Goal: Task Accomplishment & Management: Manage account settings

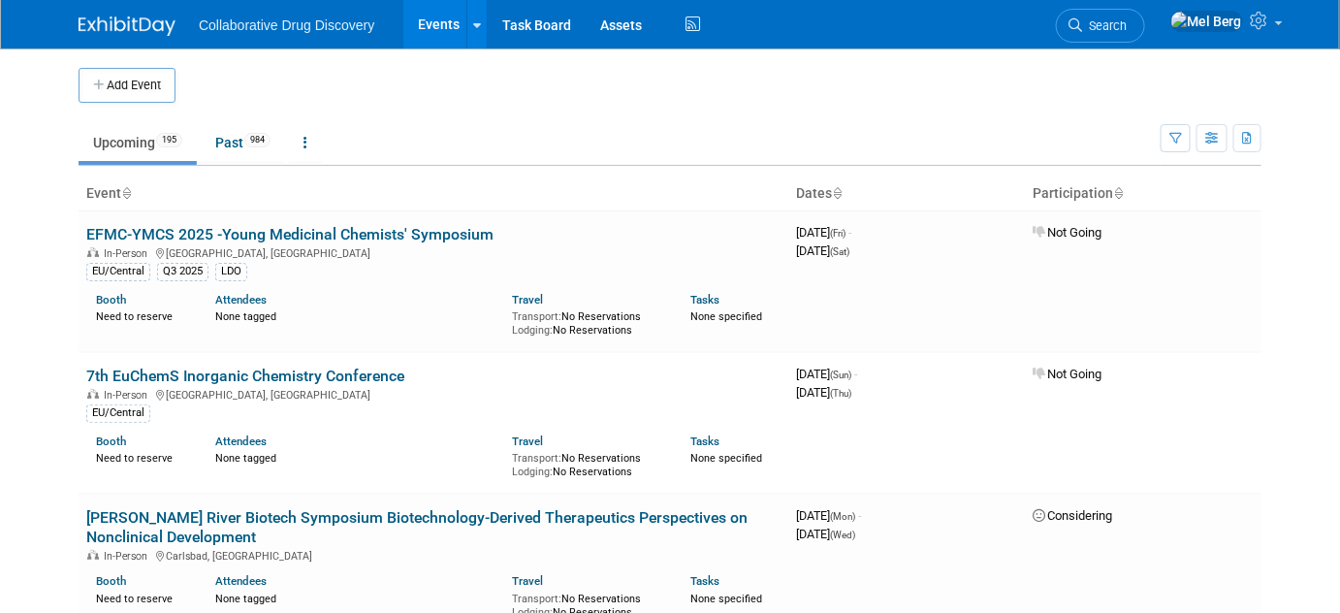
click at [1134, 17] on link "Search" at bounding box center [1100, 26] width 89 height 34
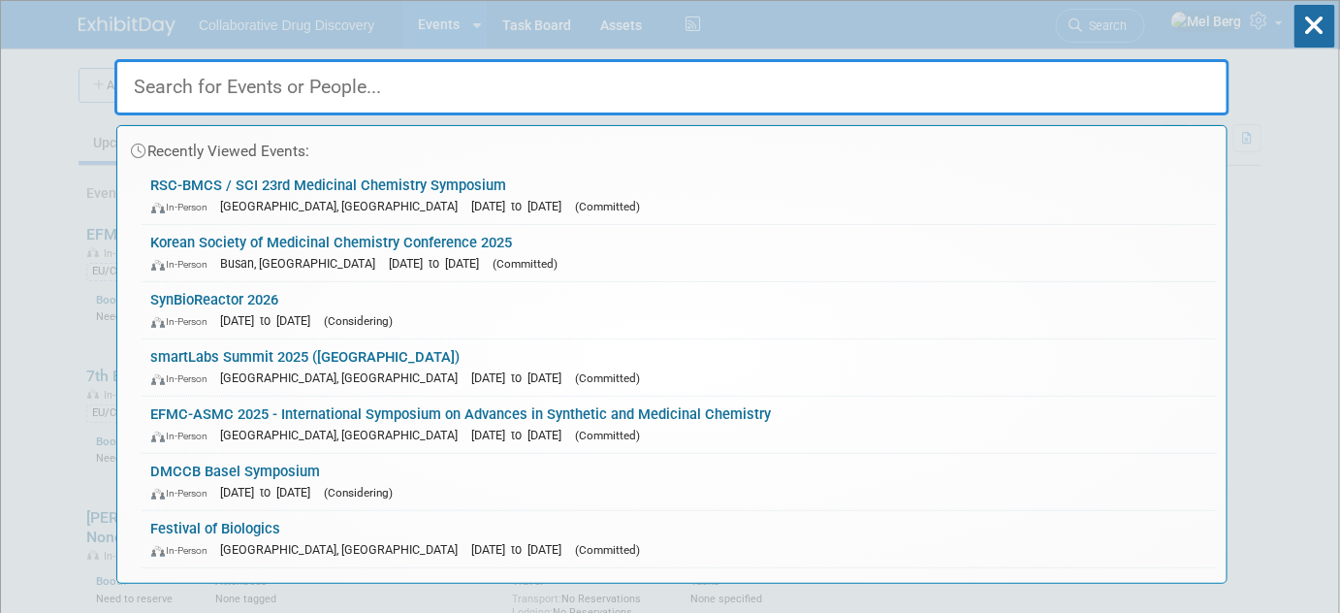
paste input "https://elrig.org/portfolio/drug-discovery-in-scotland-elrigs-scottish-forum/"
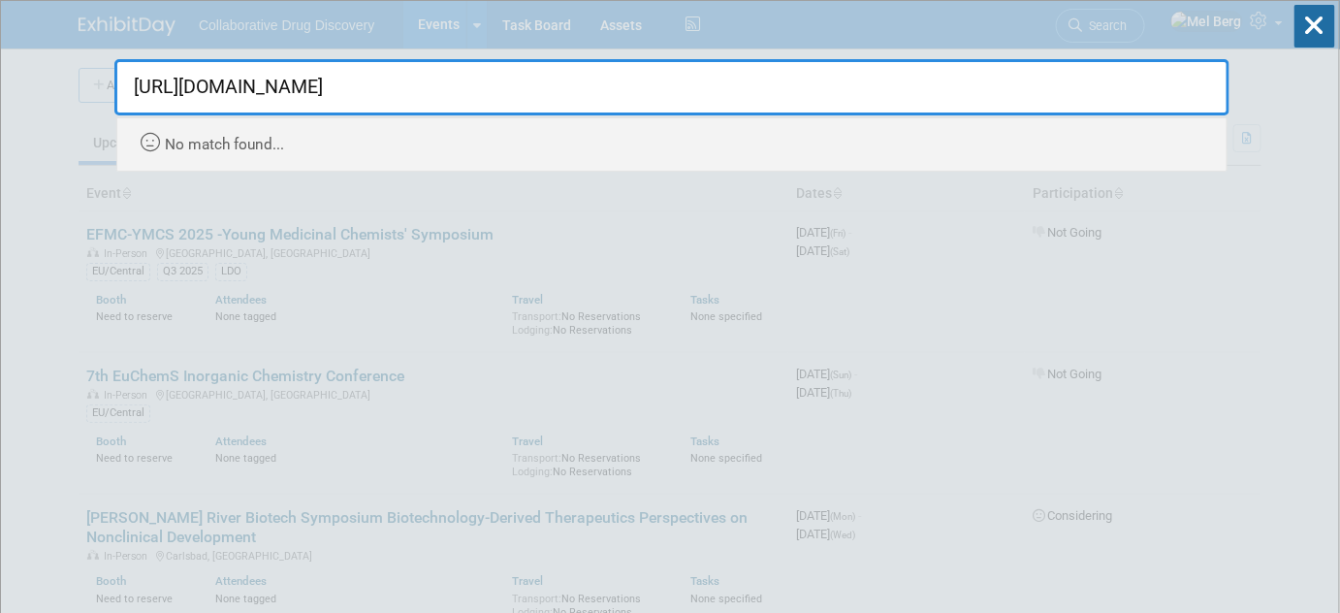
drag, startPoint x: 353, startPoint y: 91, endPoint x: -3, endPoint y: 84, distance: 356.0
click at [0, 84] on html "Collaborative Drug Discovery Events Add Event Bulk Upload Events Shareable Even…" at bounding box center [670, 306] width 1340 height 613
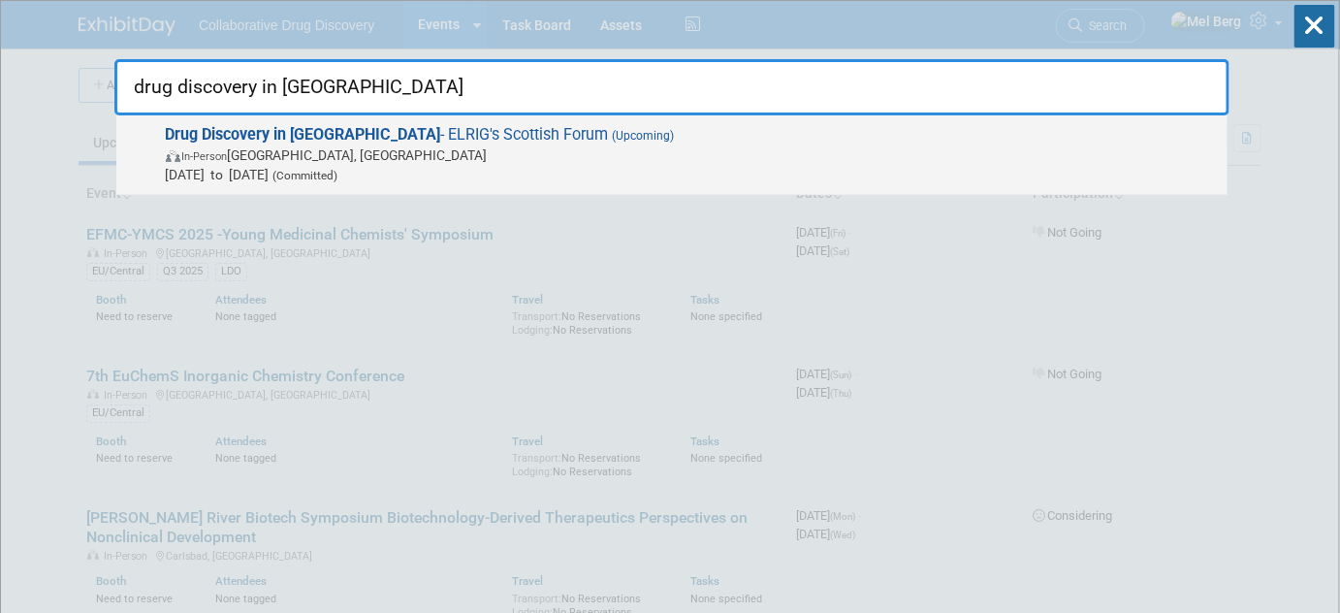
type input "drug discovery in scotland"
click at [532, 146] on span "In-Person Glasgow, United Kingdom" at bounding box center [692, 154] width 1052 height 19
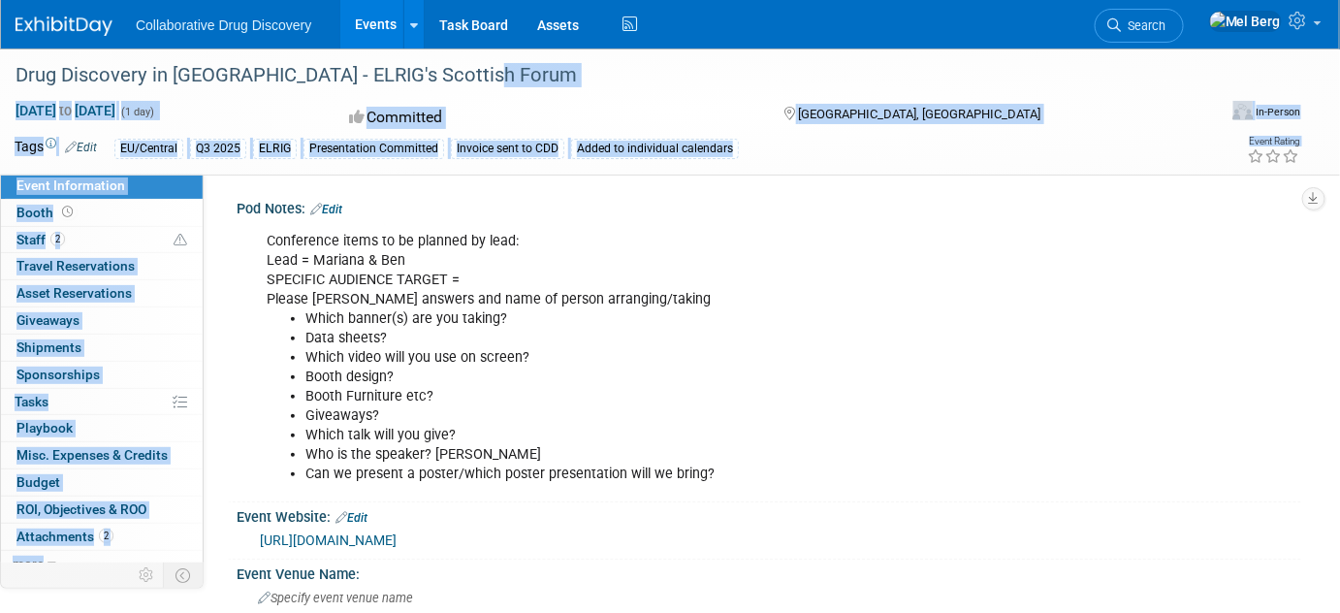
drag, startPoint x: 480, startPoint y: 76, endPoint x: -21, endPoint y: 77, distance: 501.4
click at [0, 77] on html "Collaborative Drug Discovery Events Add Event Bulk Upload Events Shareable Even…" at bounding box center [670, 306] width 1340 height 613
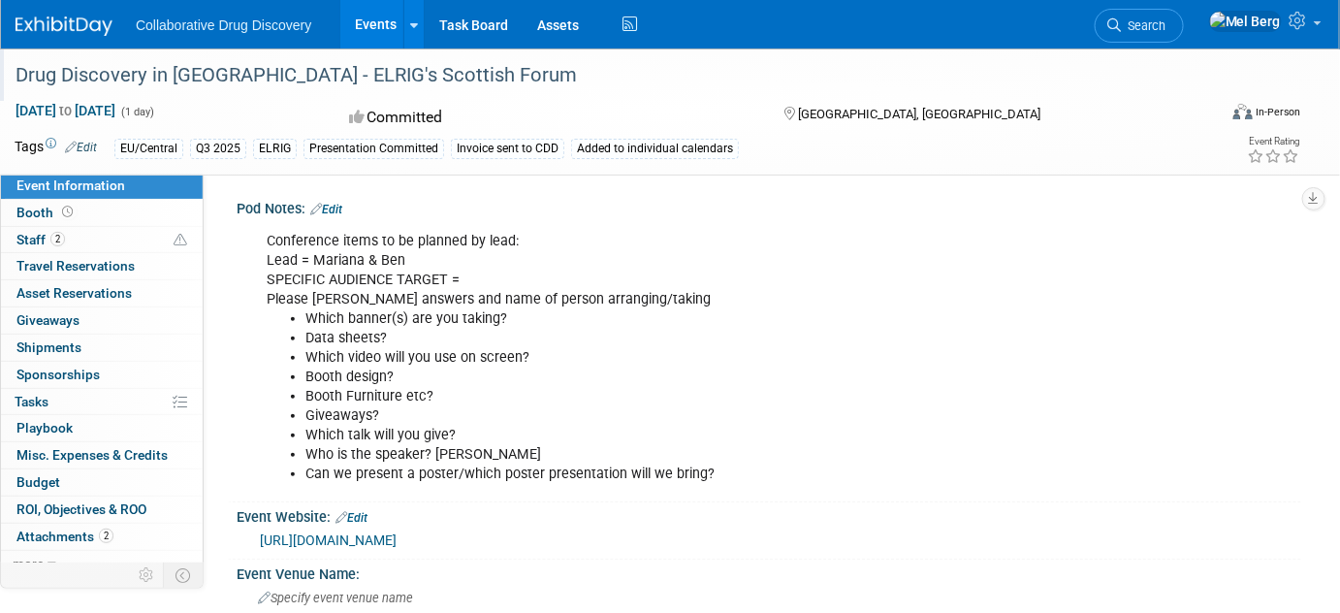
click at [362, 76] on div "Drug Discovery in [GEOGRAPHIC_DATA] - ELRIG's Scottish Forum" at bounding box center [600, 75] width 1183 height 35
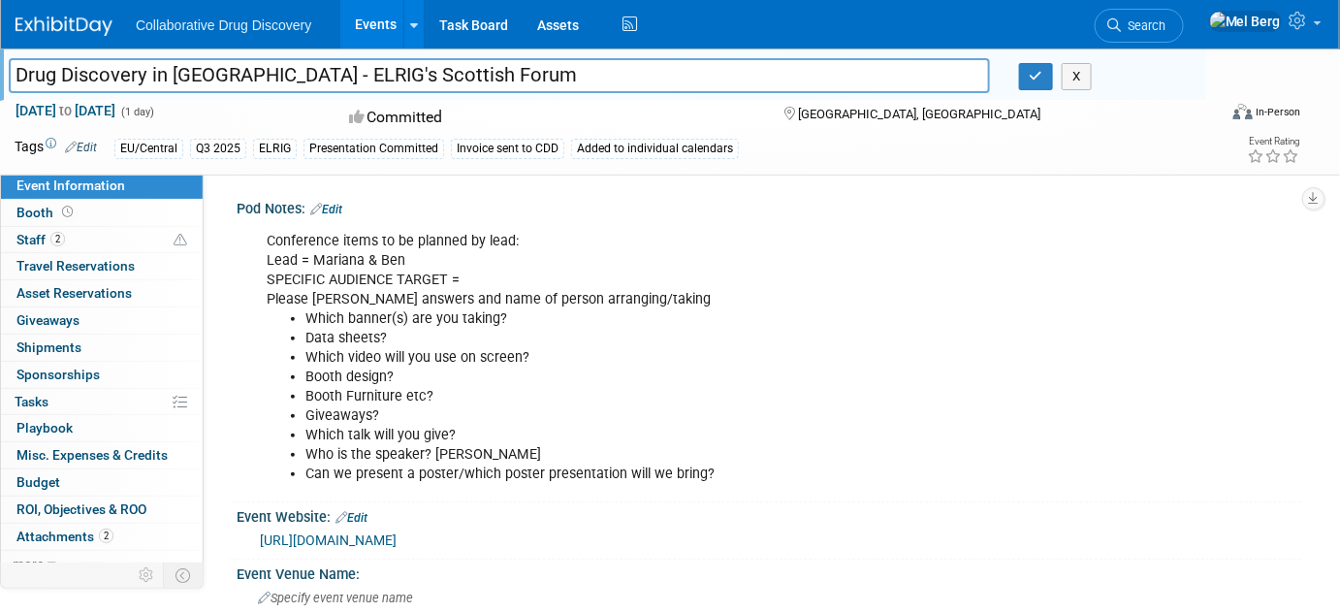
drag, startPoint x: 458, startPoint y: 69, endPoint x: 14, endPoint y: 76, distance: 444.2
click at [14, 76] on input "Drug Discovery in [GEOGRAPHIC_DATA] - ELRIG's Scottish Forum" at bounding box center [499, 75] width 981 height 34
click at [26, 235] on span "Staff 2" at bounding box center [40, 240] width 48 height 16
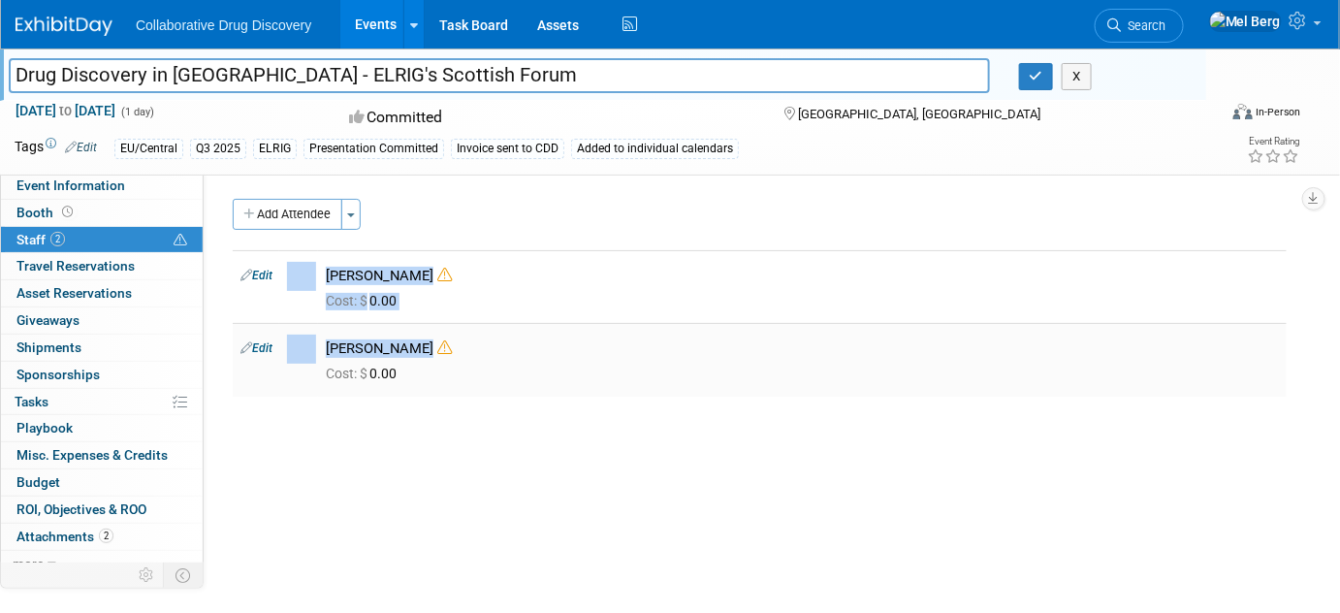
drag, startPoint x: 230, startPoint y: 260, endPoint x: 508, endPoint y: 340, distance: 289.7
click at [508, 340] on div "Pod Notes: Edit Conference items to be planned by lead: Lead = Mariana & Ben SP…" at bounding box center [753, 373] width 1098 height 401
copy div "Edit Ben Retamal Cost: $ 0.00 Edit Mariana Vaschetto"
click at [112, 196] on link "Event Information" at bounding box center [102, 186] width 202 height 26
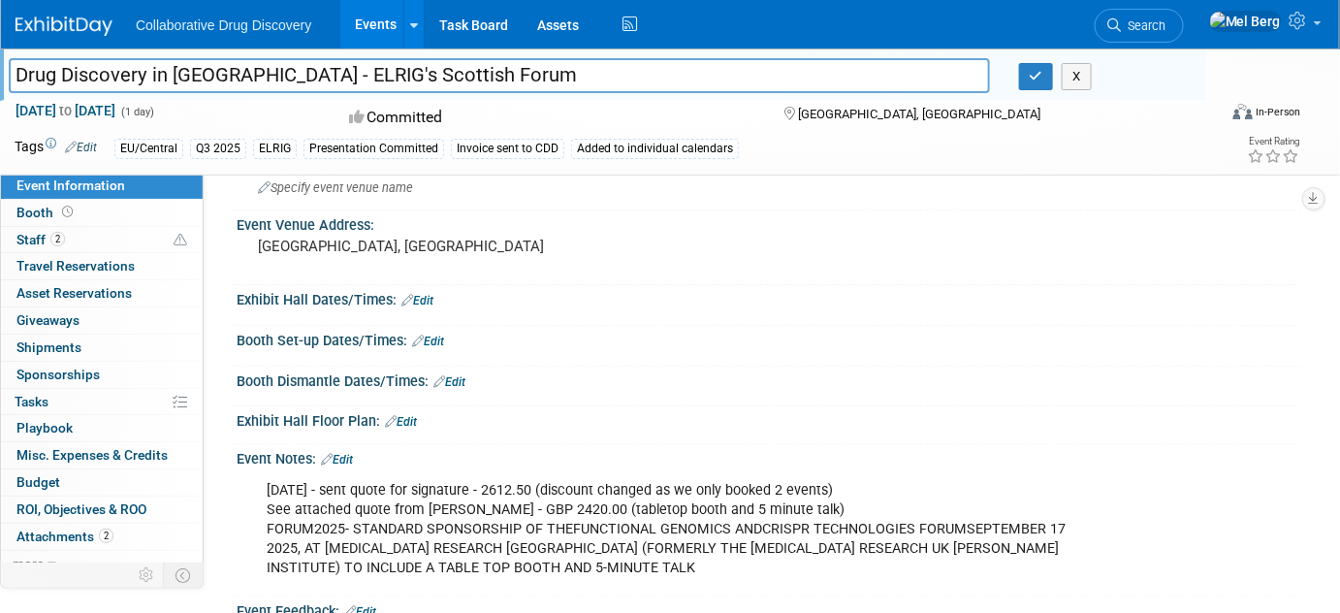
scroll to position [440, 0]
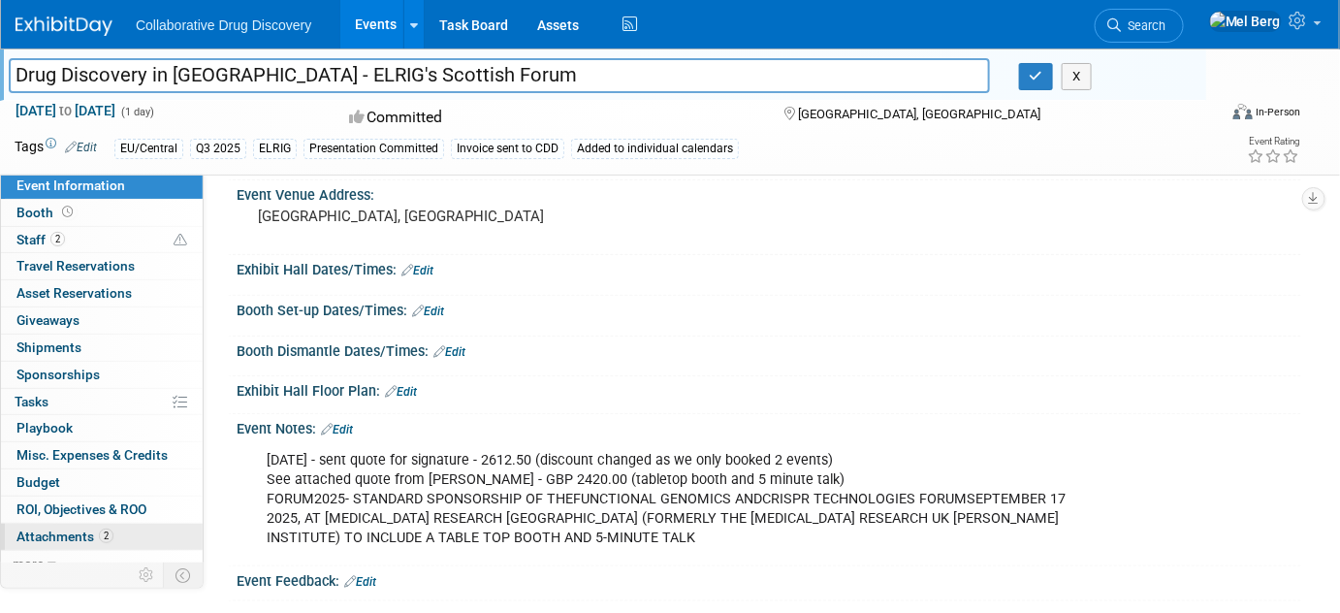
click at [54, 529] on span "Attachments 2" at bounding box center [64, 537] width 97 height 16
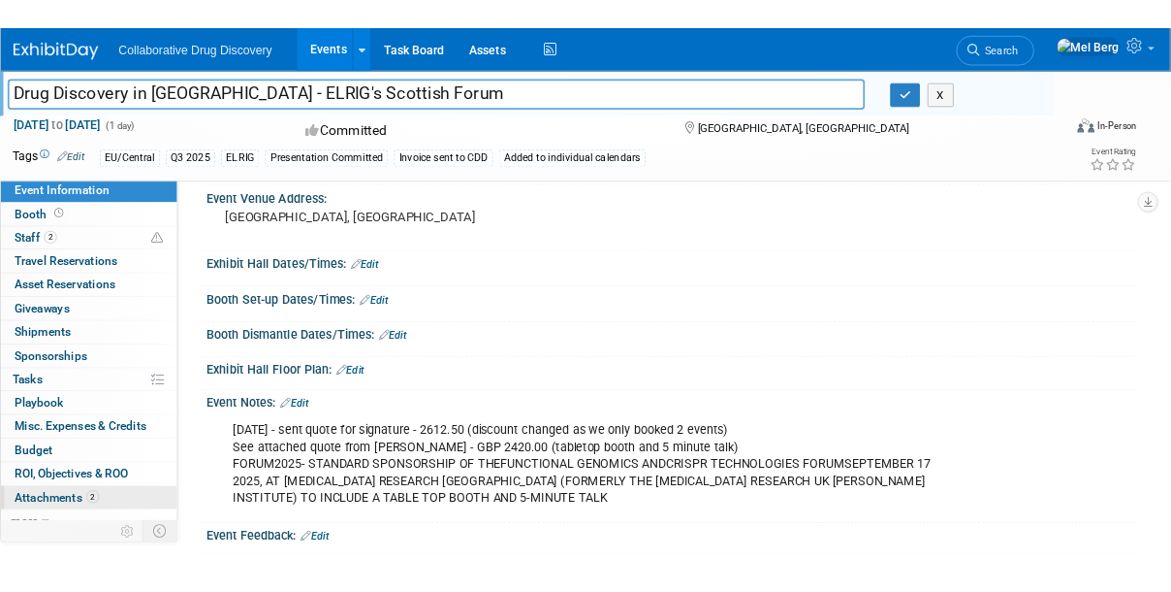
scroll to position [0, 0]
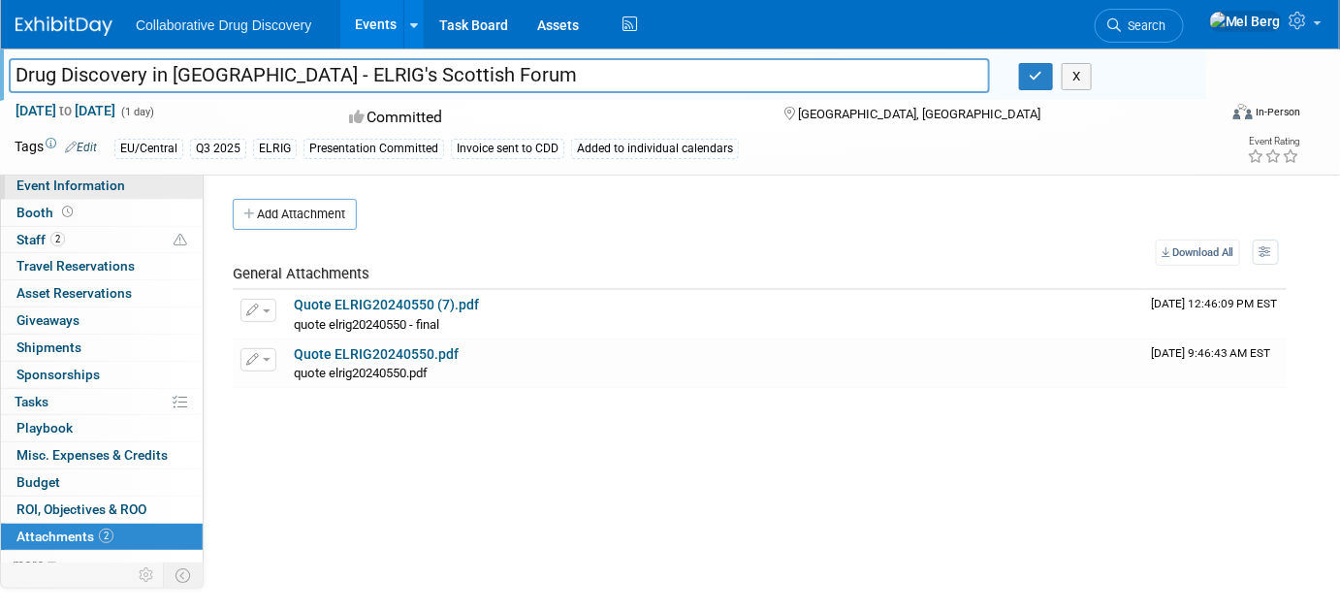
click at [77, 190] on span "Event Information" at bounding box center [70, 185] width 109 height 16
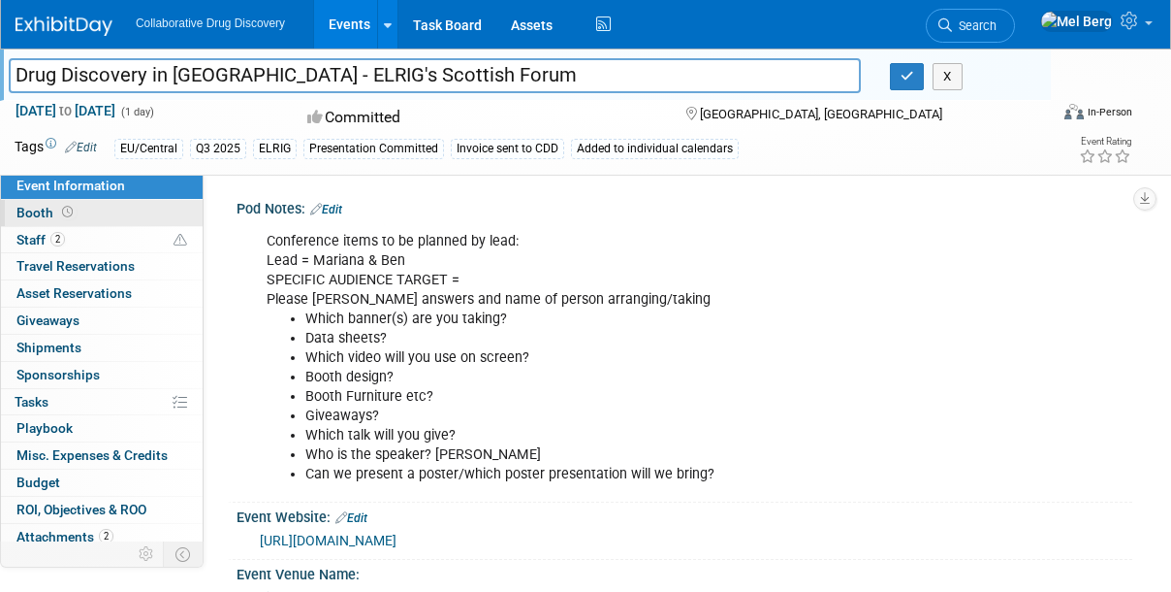
click at [54, 215] on span "Booth" at bounding box center [46, 213] width 60 height 16
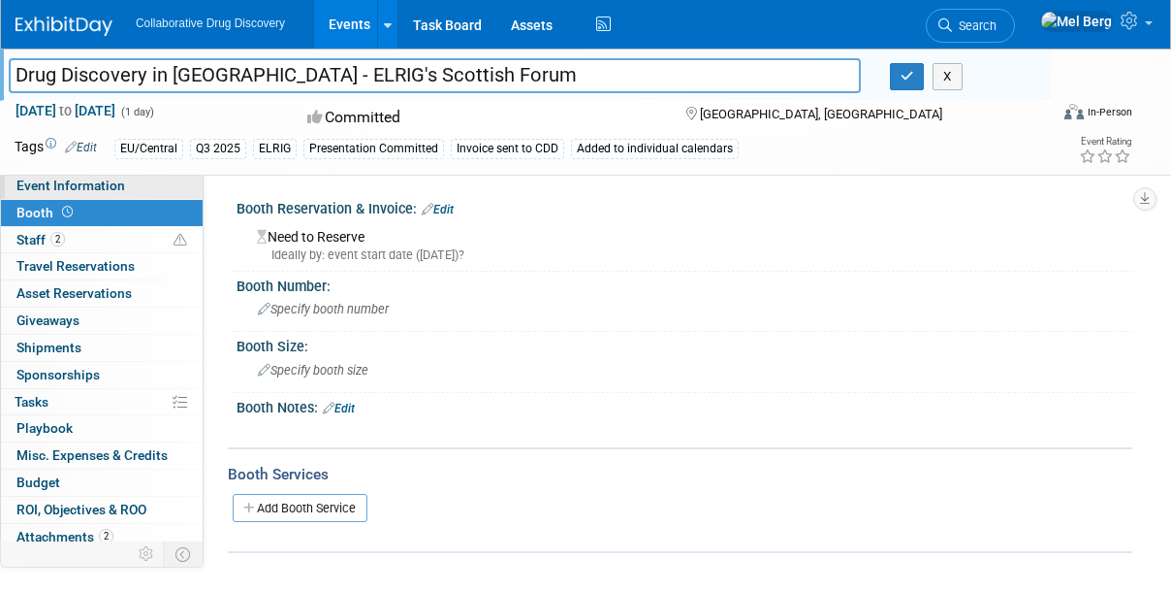
click at [51, 189] on span "Event Information" at bounding box center [70, 185] width 109 height 16
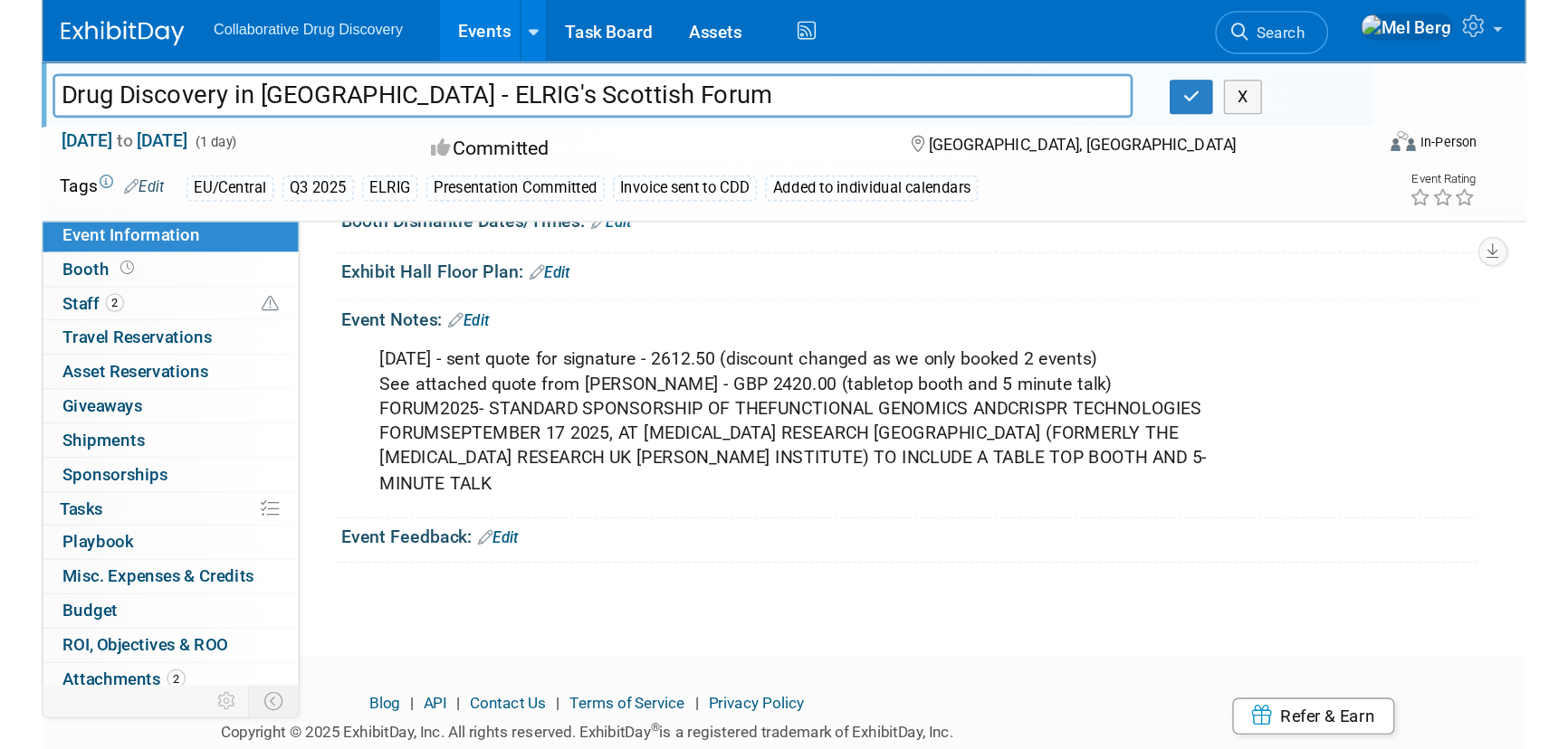
scroll to position [416, 0]
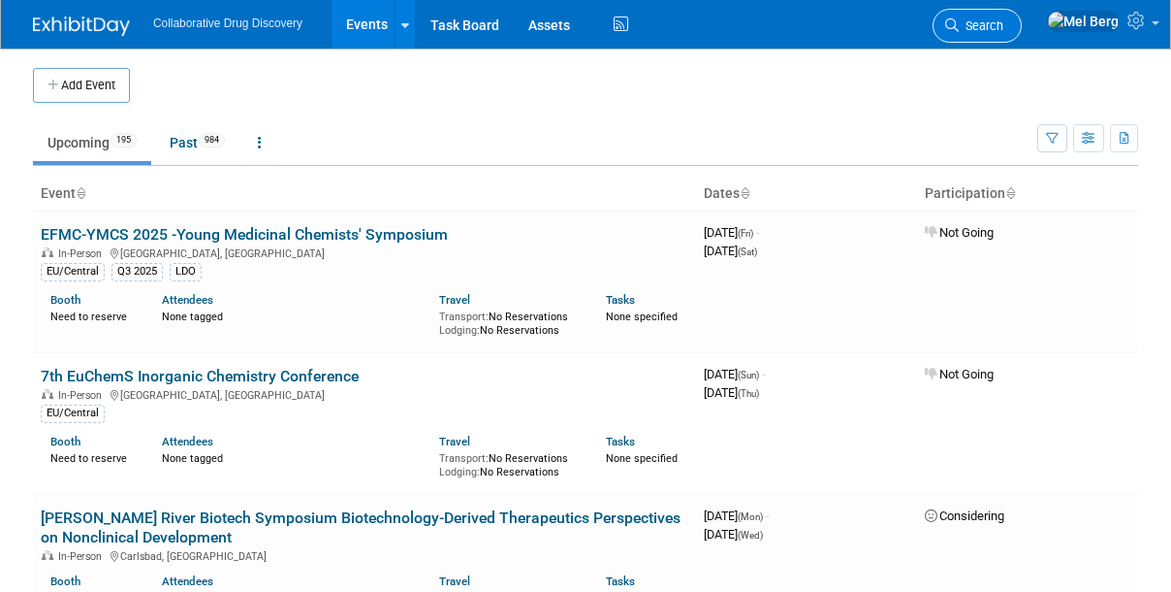
click at [1004, 27] on span "Search" at bounding box center [981, 25] width 45 height 15
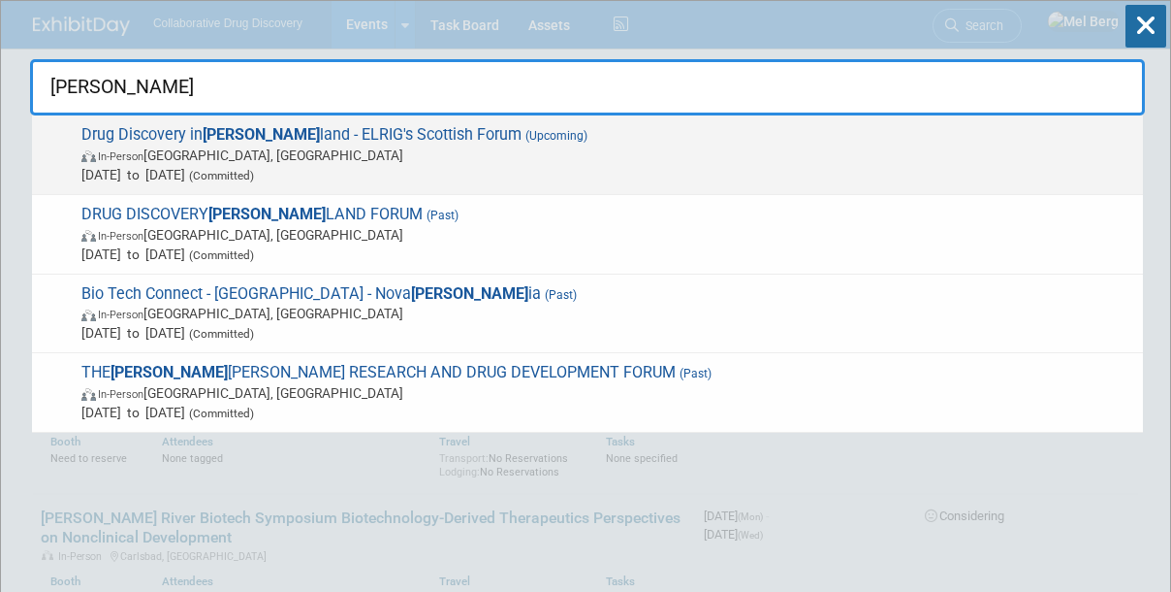
type input "scot"
click at [338, 126] on span "Drug Discovery in Scot land - ELRIG's Scottish Forum (Upcoming) In-Person Glasg…" at bounding box center [605, 154] width 1058 height 59
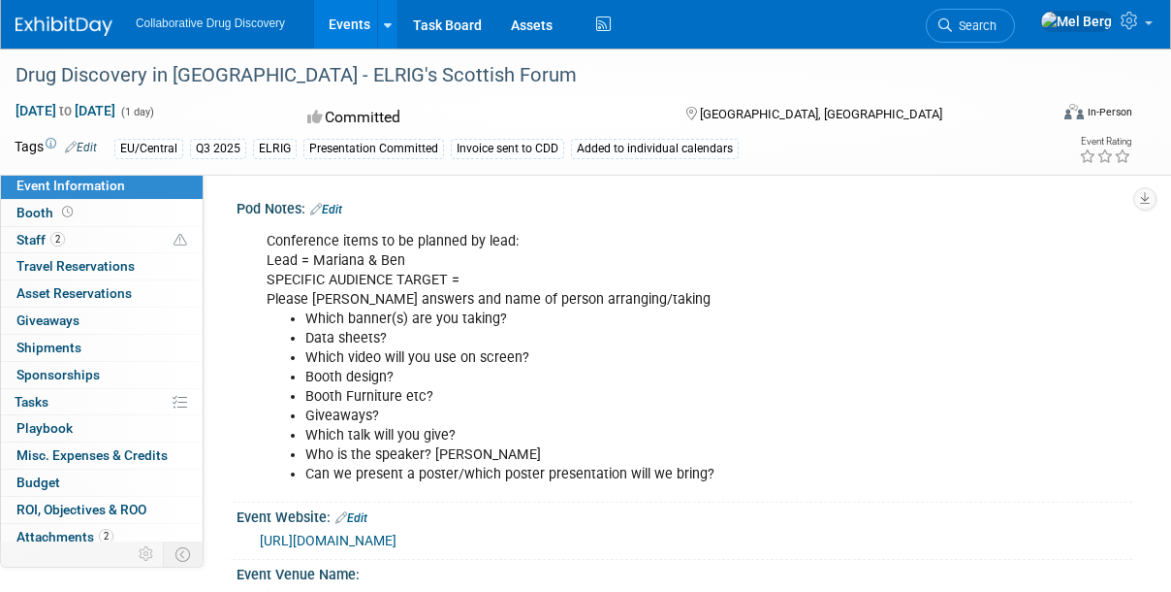
click at [85, 151] on link "Edit" at bounding box center [81, 148] width 32 height 14
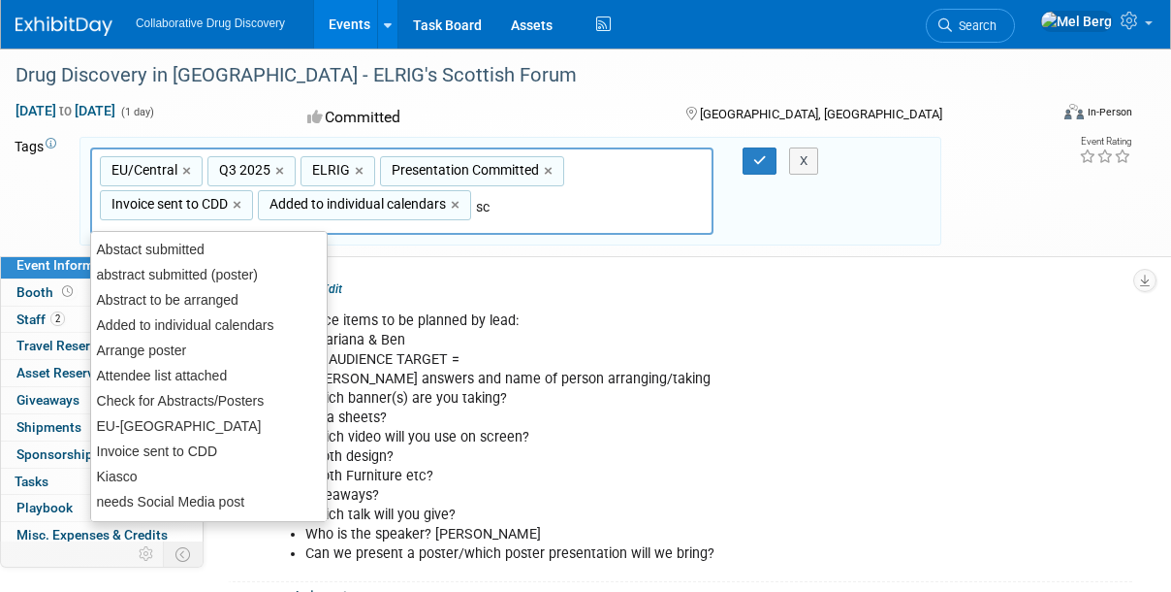
type input "sch"
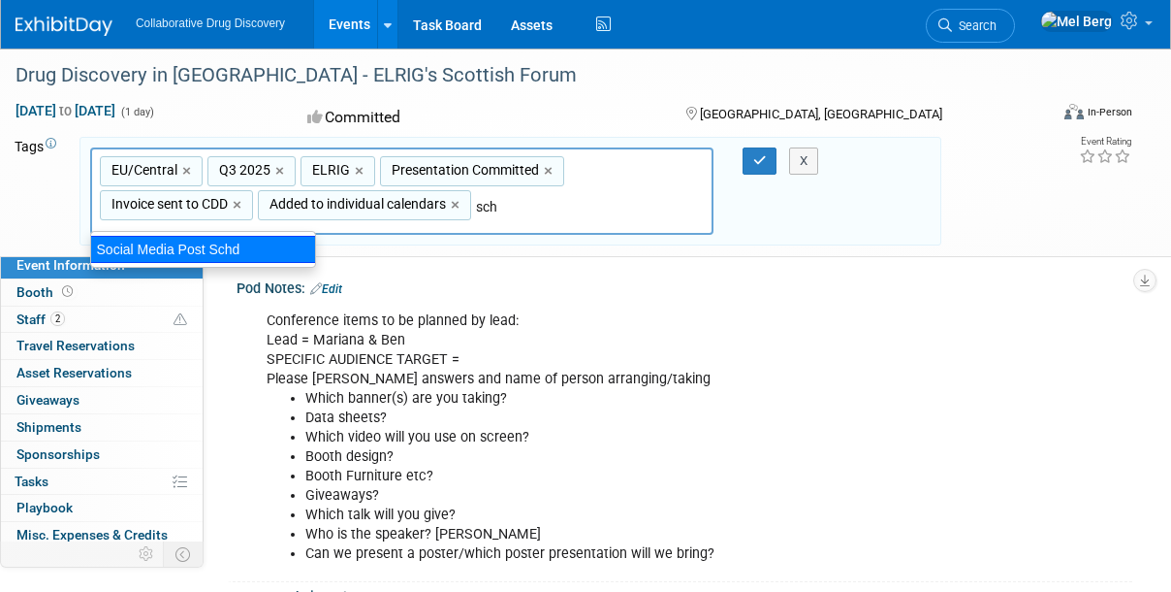
click at [220, 254] on div "Social Media Post Schd" at bounding box center [203, 249] width 226 height 27
type input "EU/Central, Q3 2025, ELRIG, Presentation Committed, Invoice sent to CDD, Added …"
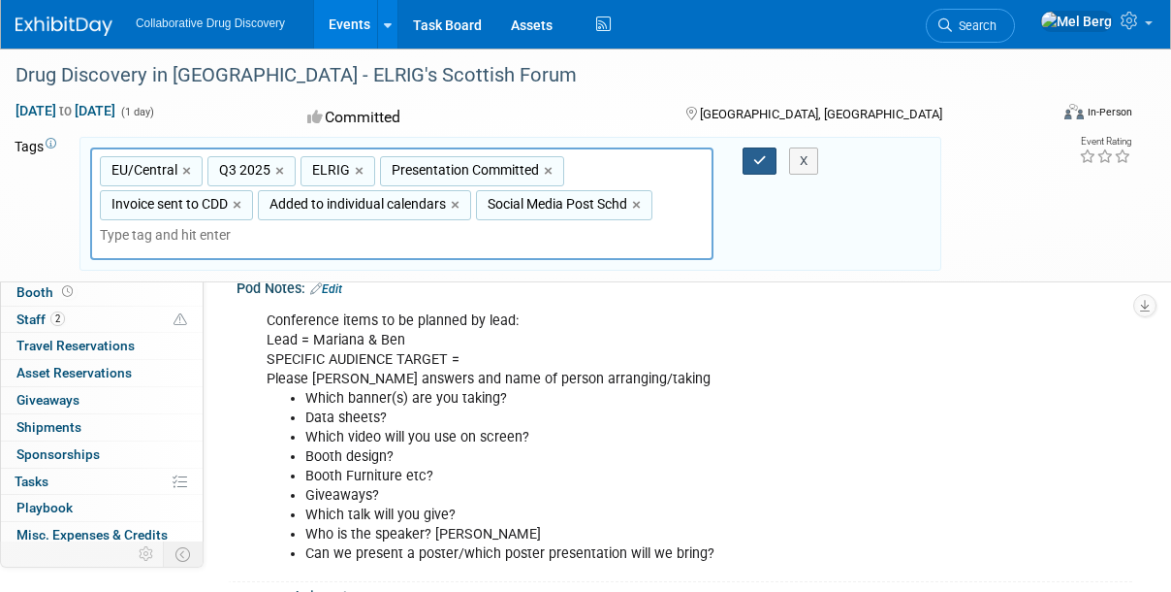
click at [755, 162] on icon "button" at bounding box center [760, 160] width 14 height 13
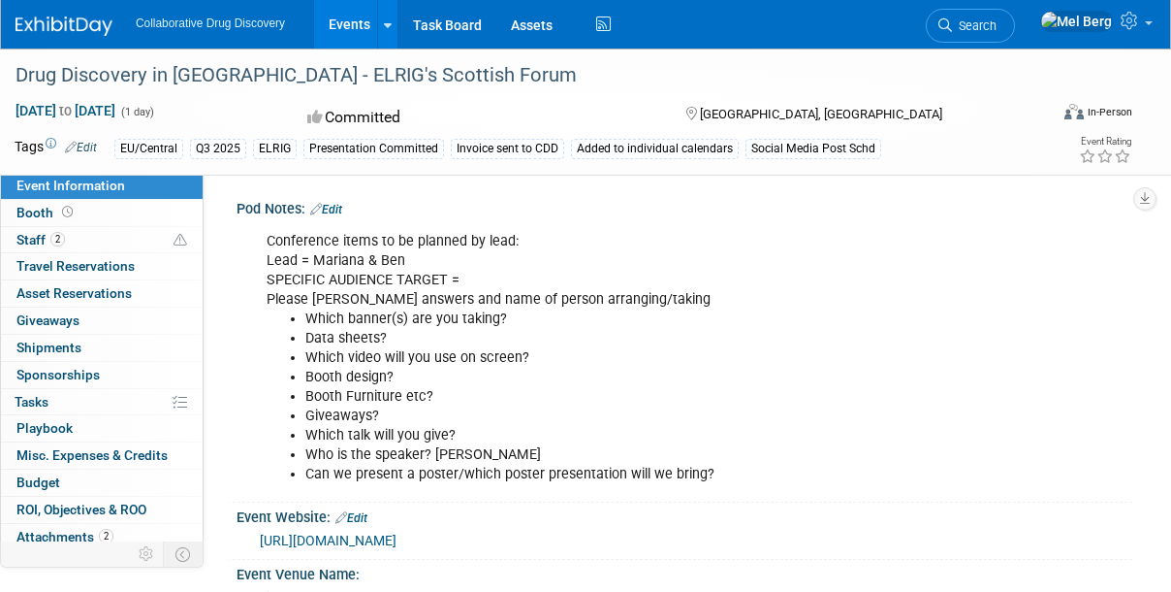
click at [87, 32] on img at bounding box center [64, 25] width 97 height 19
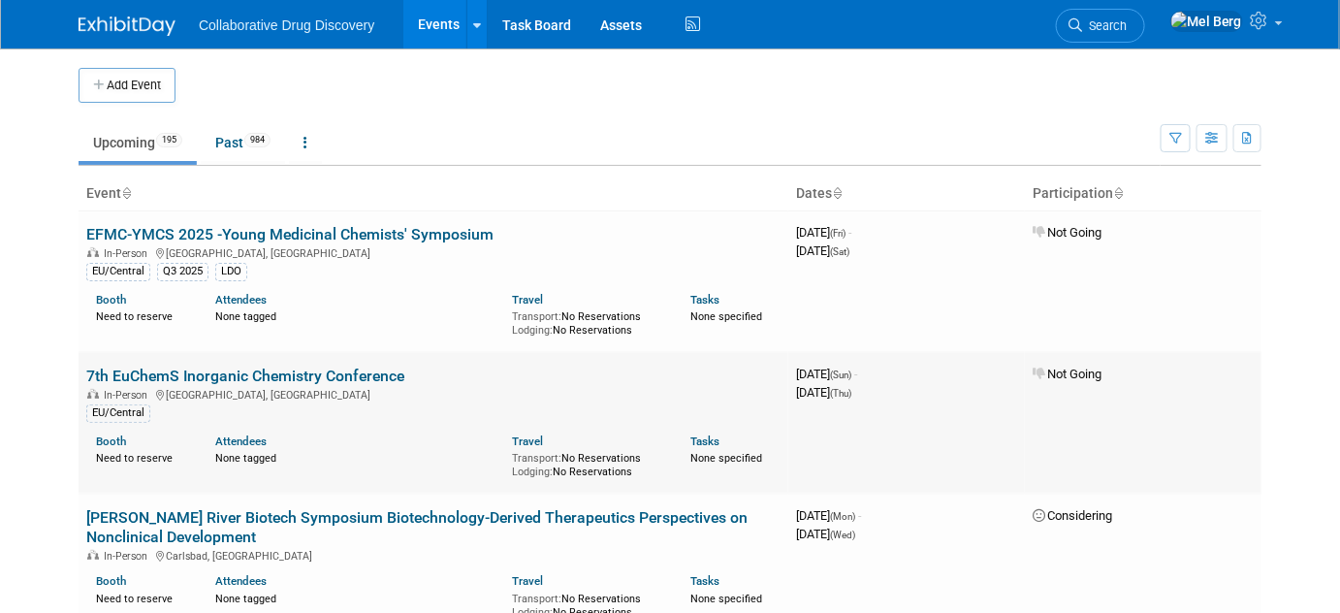
click at [1170, 481] on td "Not Going" at bounding box center [1143, 423] width 237 height 142
click at [1170, 133] on icon "button" at bounding box center [1175, 139] width 13 height 13
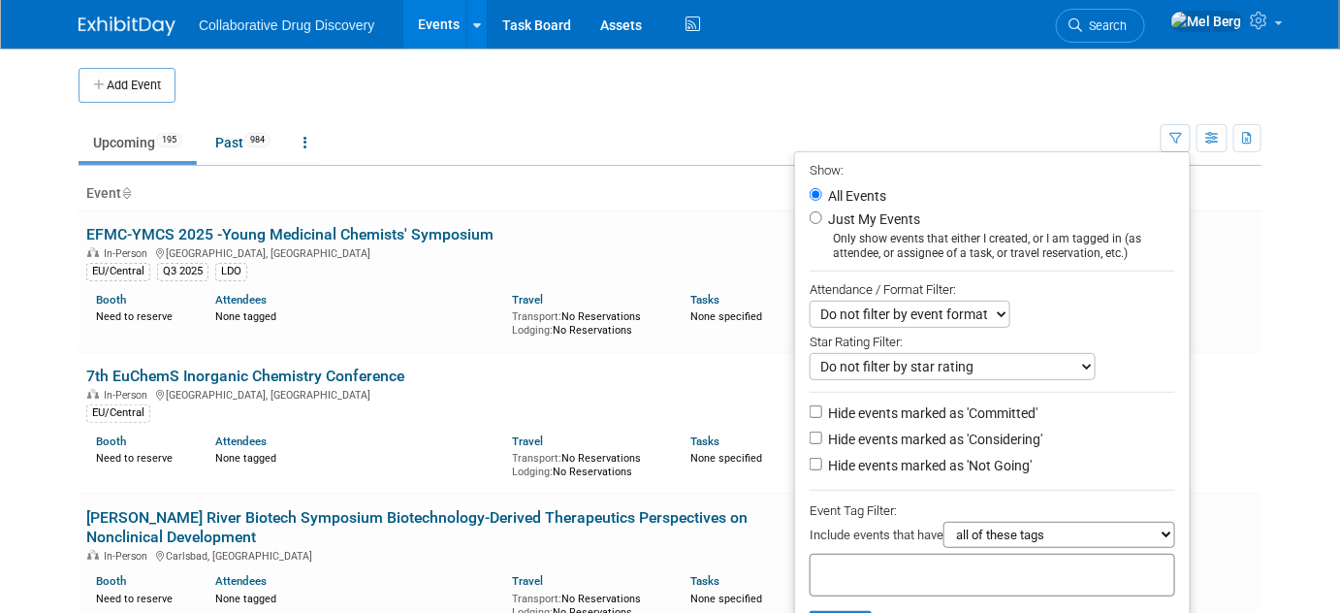
click at [931, 466] on label "Hide events marked as 'Not Going'" at bounding box center [928, 465] width 208 height 19
click at [822, 466] on input "Hide events marked as 'Not Going'" at bounding box center [816, 464] width 13 height 13
checkbox input "true"
click at [934, 432] on label "Hide events marked as 'Considering'" at bounding box center [933, 439] width 218 height 19
click at [822, 432] on input "Hide events marked as 'Considering'" at bounding box center [816, 438] width 13 height 13
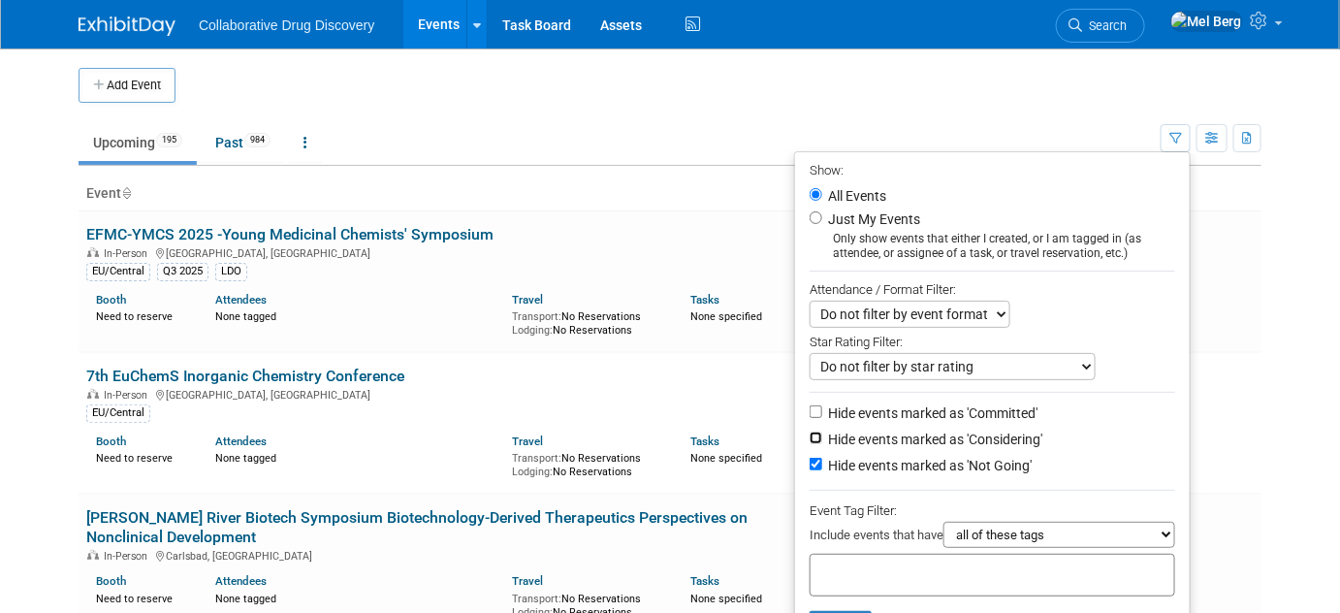
checkbox input "true"
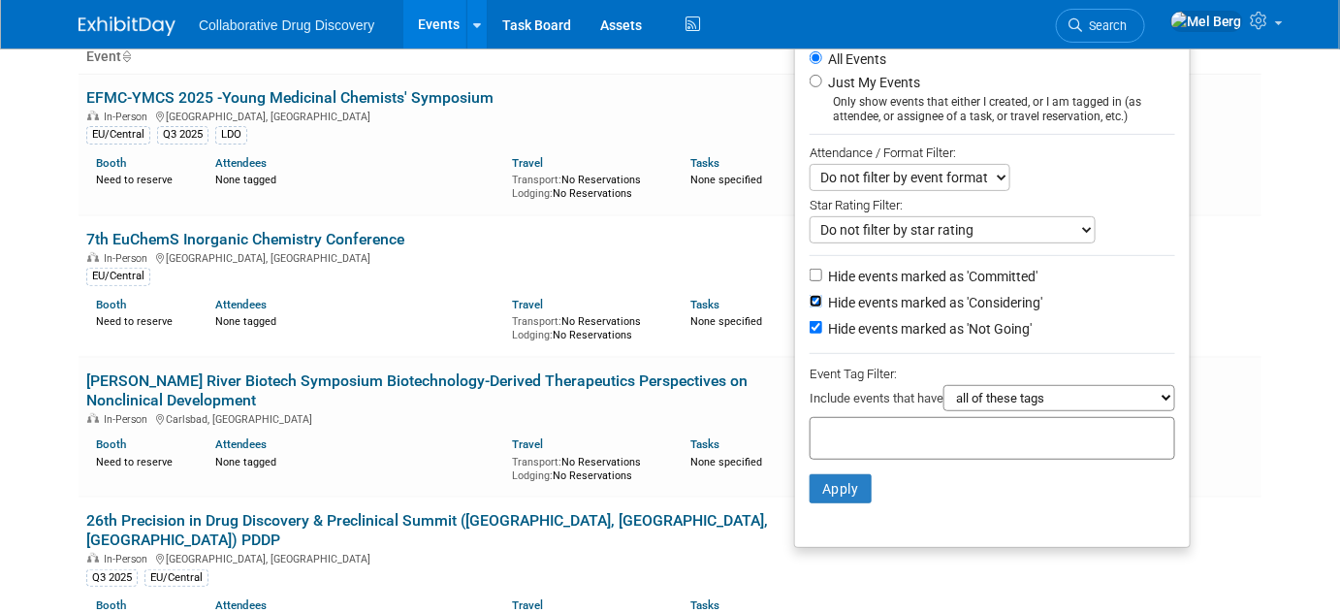
scroll to position [176, 0]
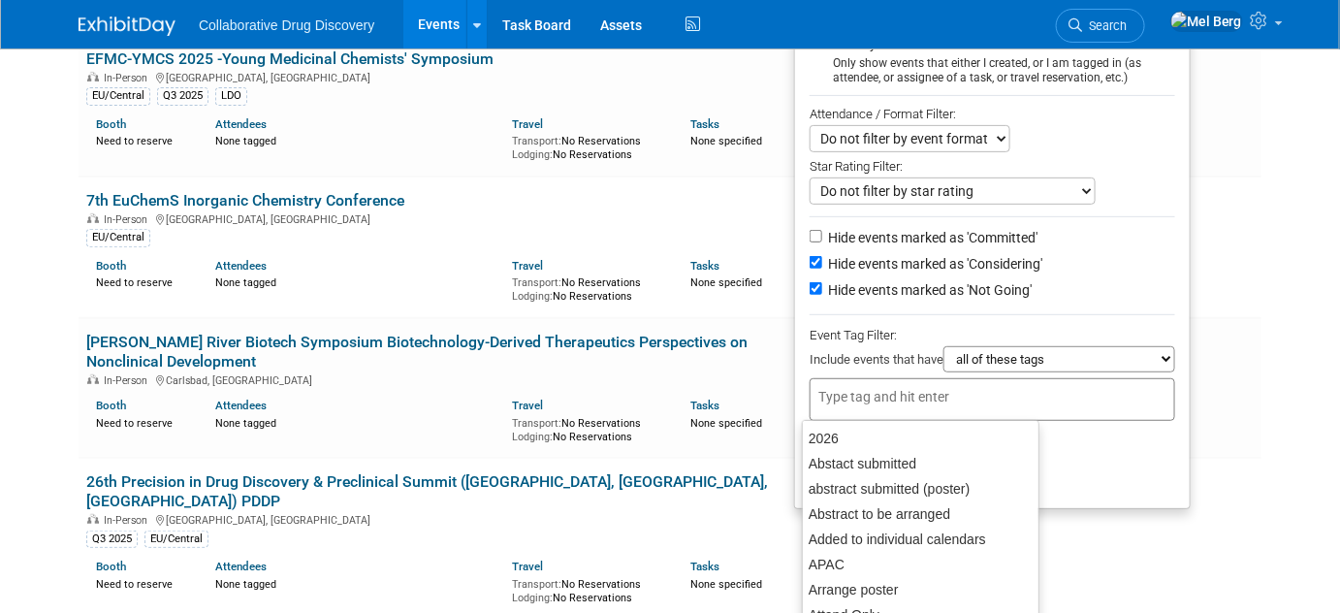
click at [915, 398] on input "text" at bounding box center [895, 396] width 155 height 19
type input "eu"
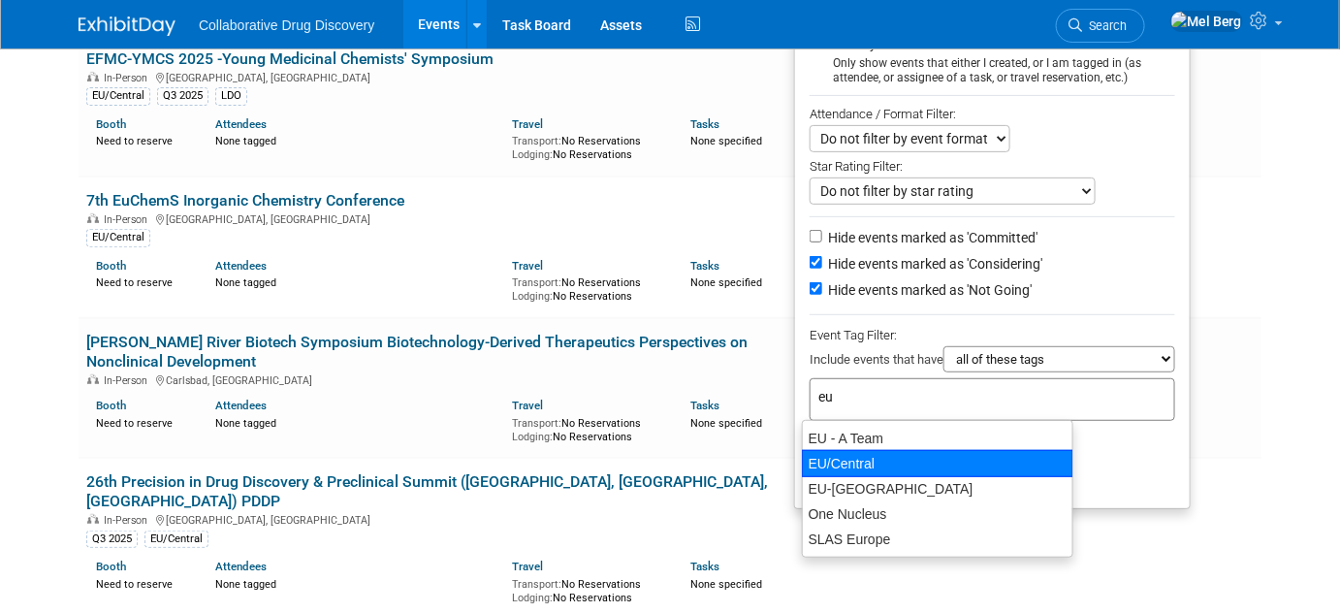
click at [849, 467] on div "EU/Central" at bounding box center [938, 463] width 272 height 27
type input "EU/Central"
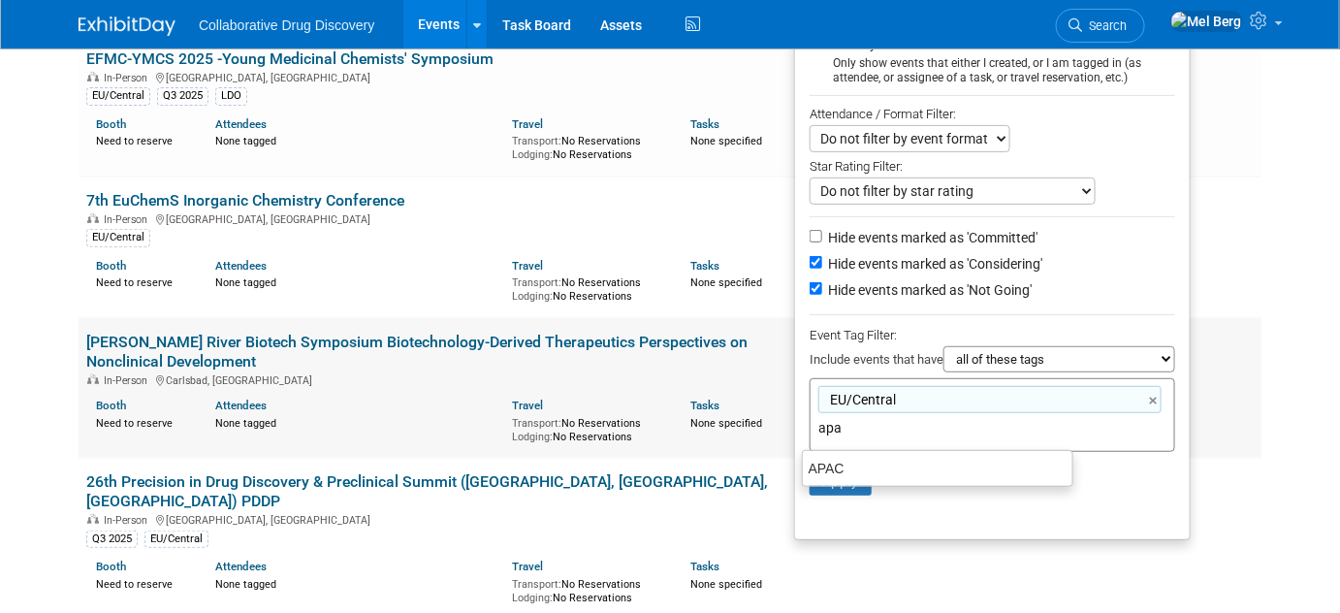
drag, startPoint x: 851, startPoint y: 425, endPoint x: 785, endPoint y: 436, distance: 67.9
type input "apa"
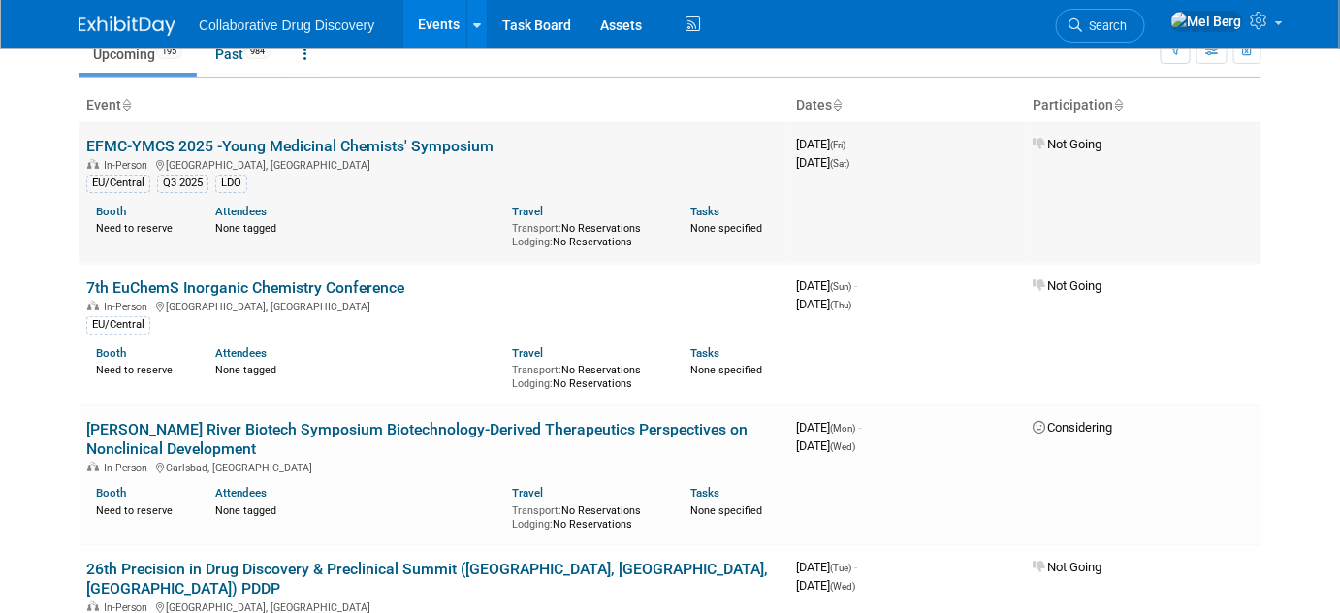
scroll to position [0, 0]
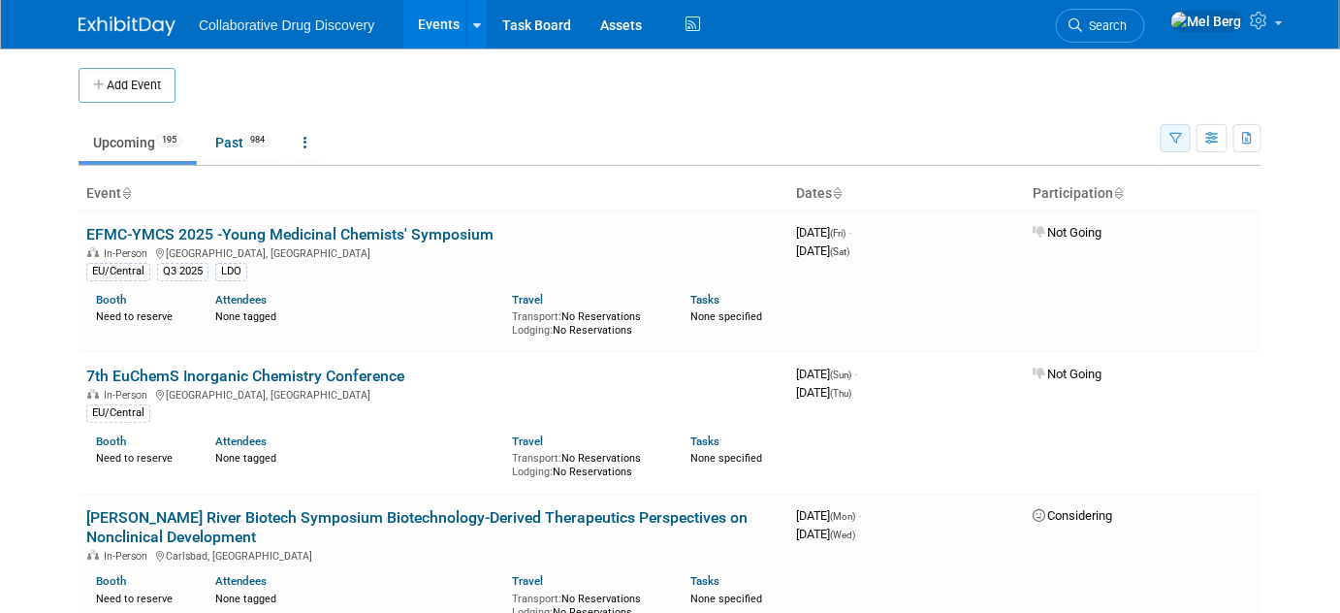
click at [1169, 134] on button "button" at bounding box center [1176, 138] width 30 height 28
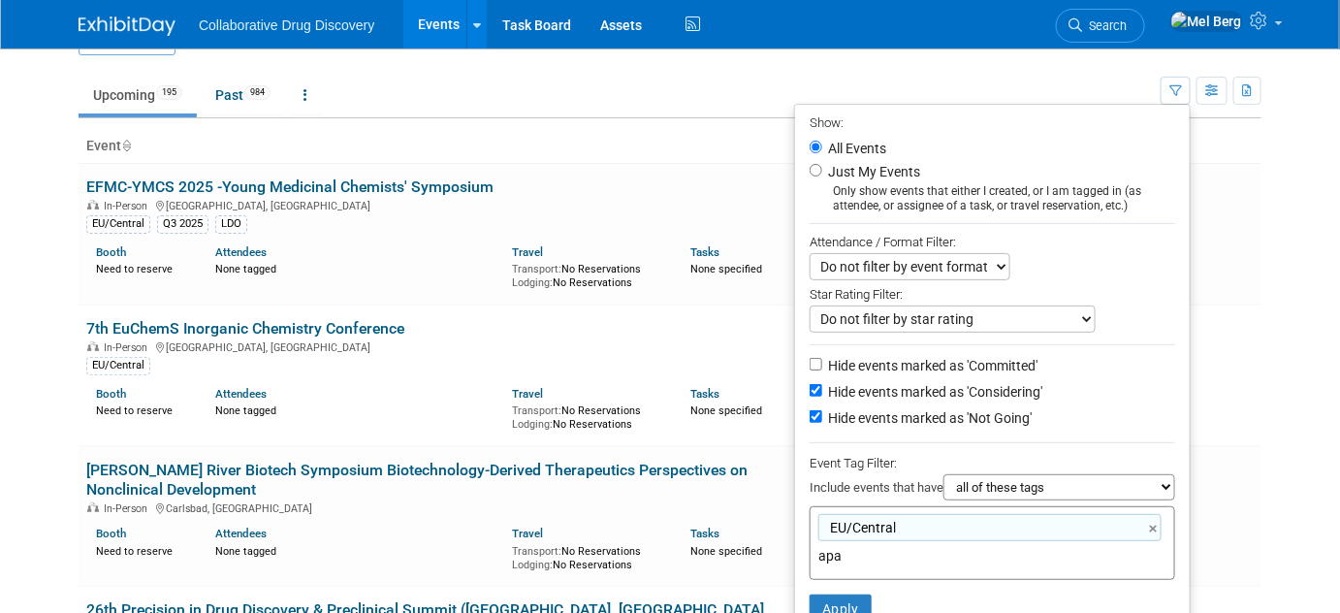
scroll to position [87, 0]
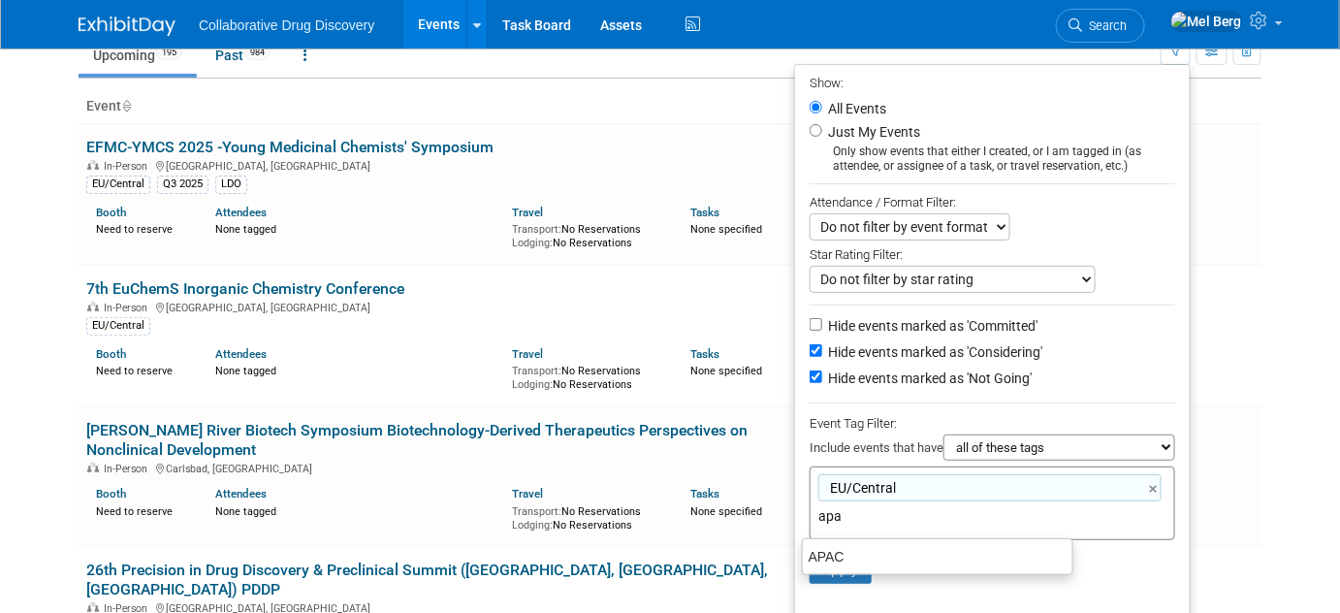
click at [861, 508] on input "apa" at bounding box center [954, 515] width 272 height 19
type input "needs"
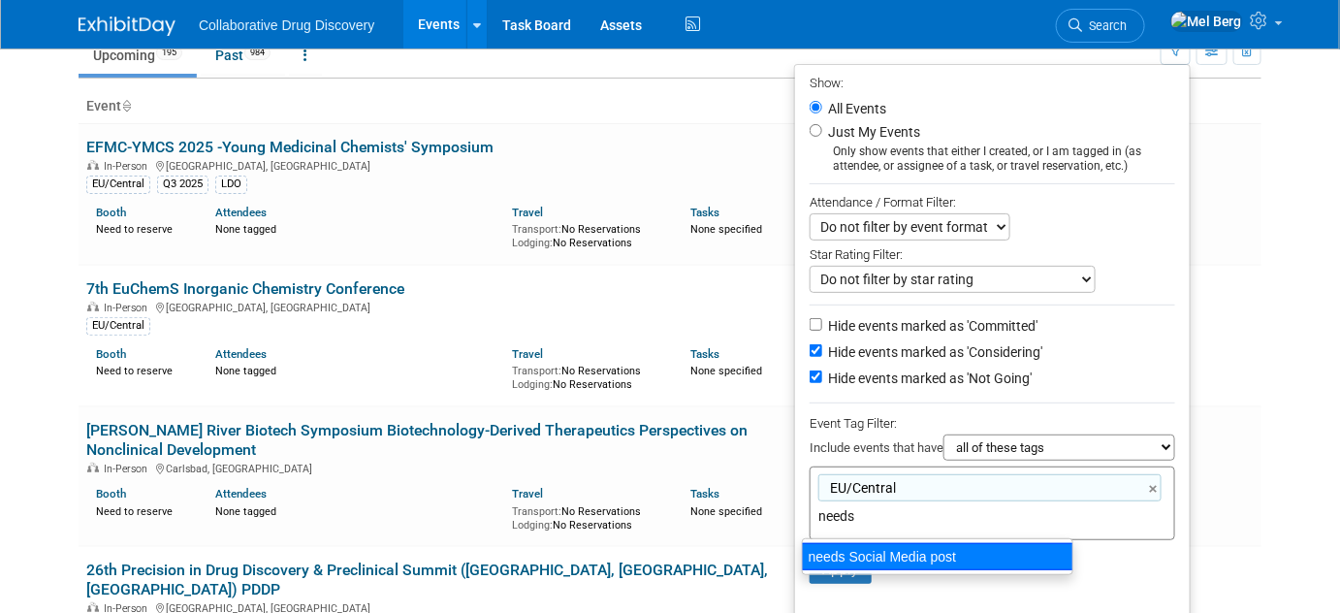
click at [836, 562] on div "needs Social Media post" at bounding box center [938, 556] width 272 height 27
type input "EU/Central, needs Social Media post"
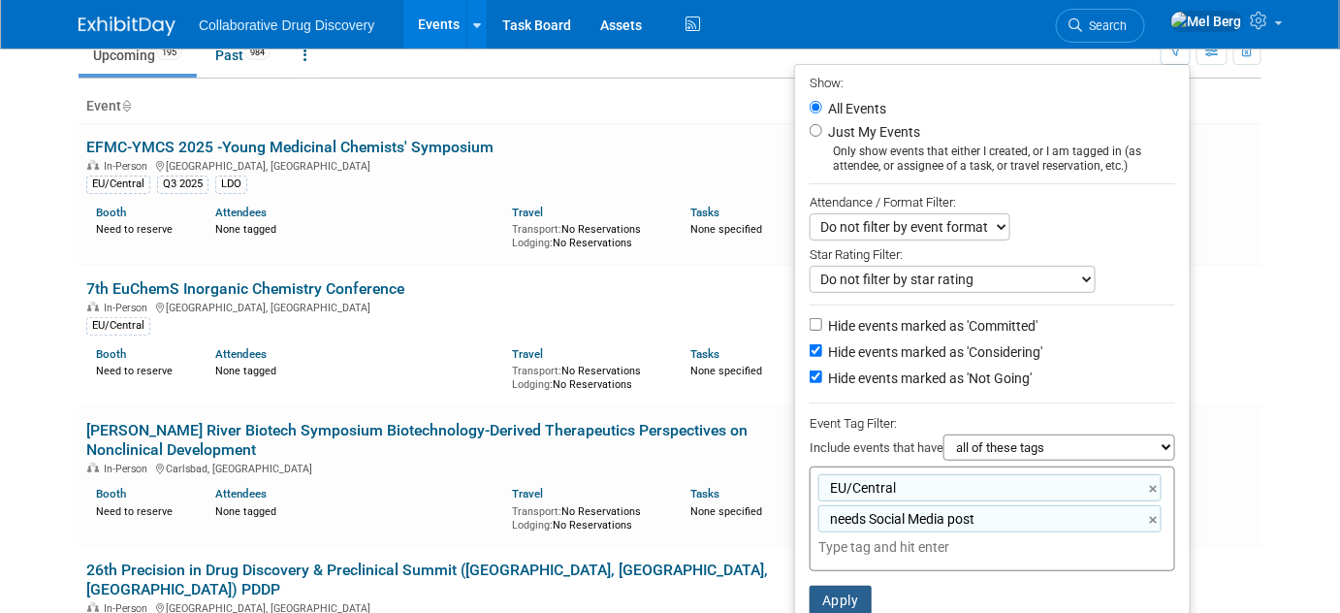
click at [832, 590] on button "Apply" at bounding box center [841, 600] width 62 height 29
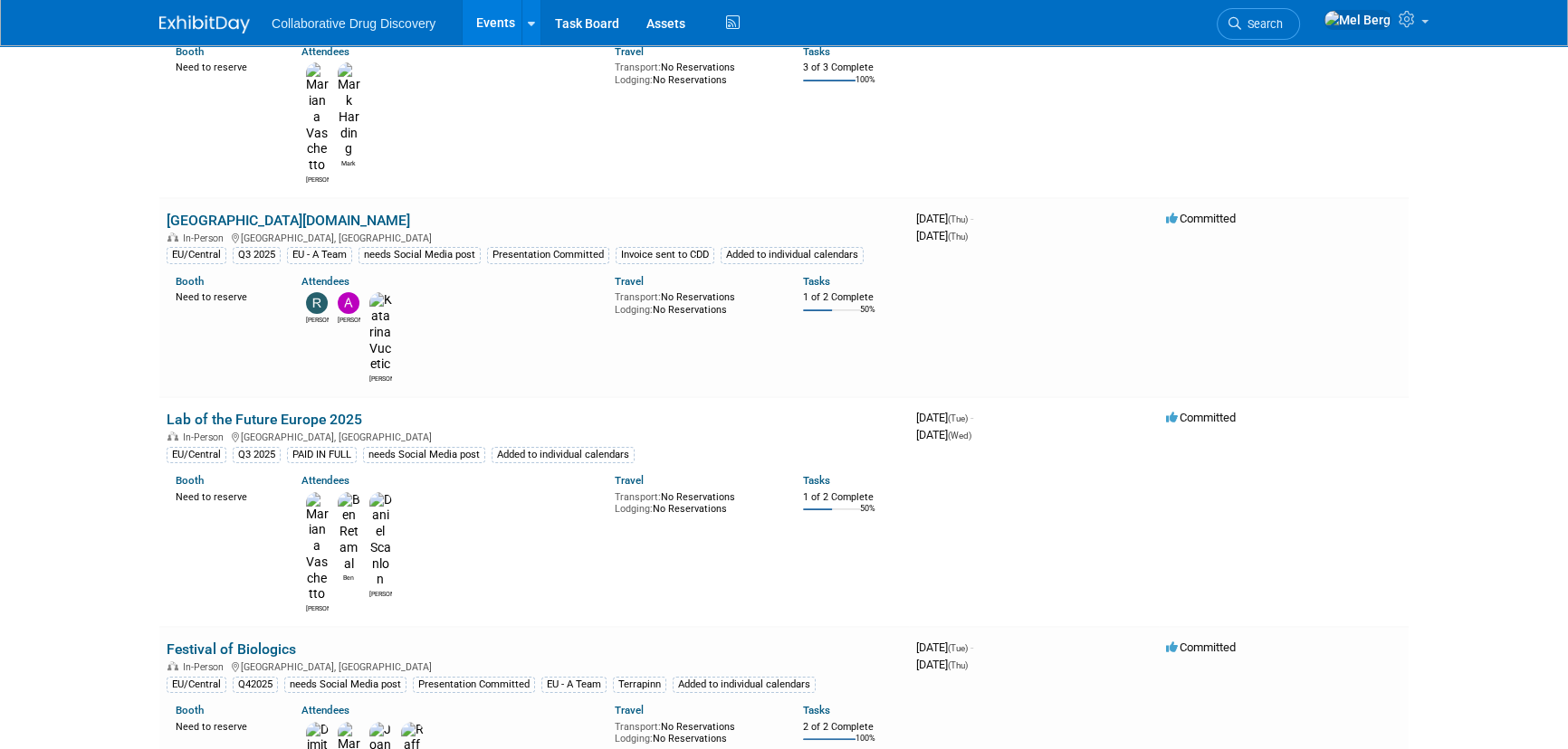
scroll to position [268, 0]
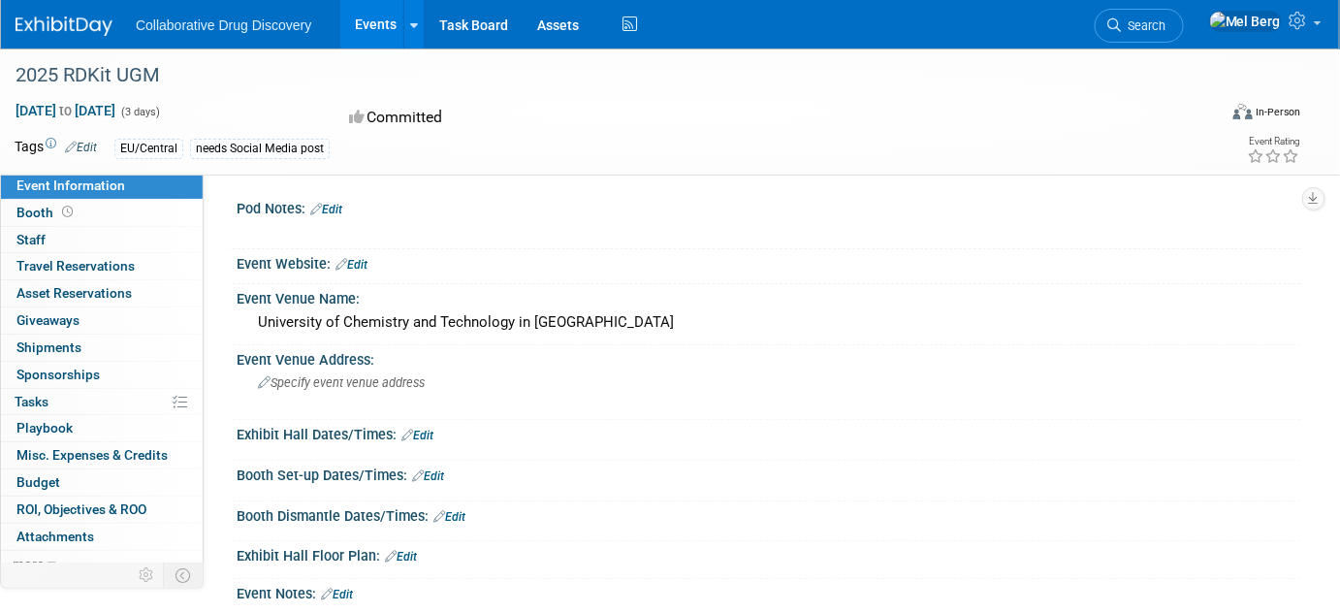
click at [74, 144] on icon at bounding box center [71, 147] width 12 height 13
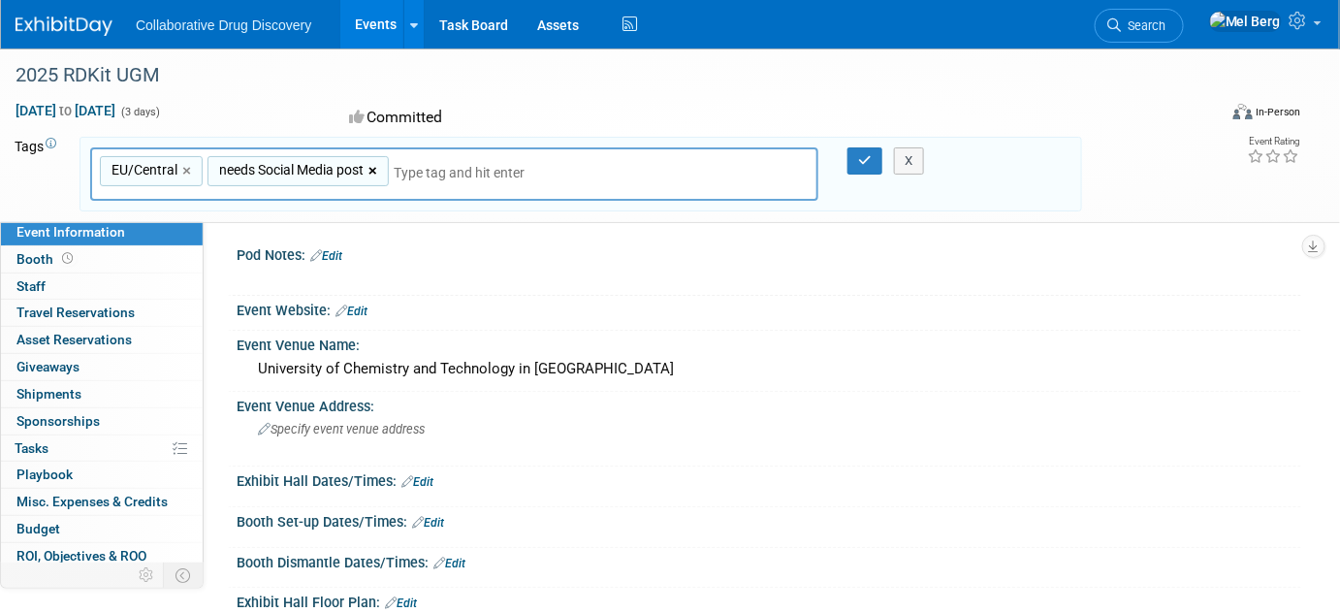
click at [377, 170] on link "×" at bounding box center [374, 171] width 13 height 22
type input "EU/Central"
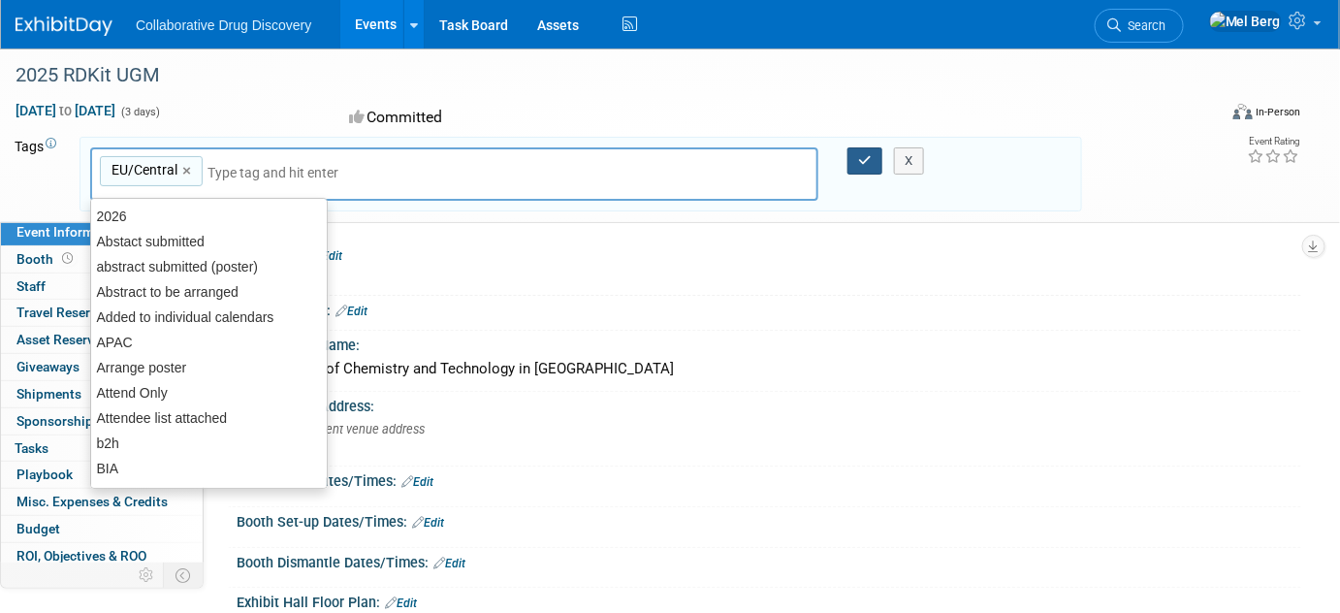
click at [852, 163] on button "button" at bounding box center [865, 160] width 35 height 27
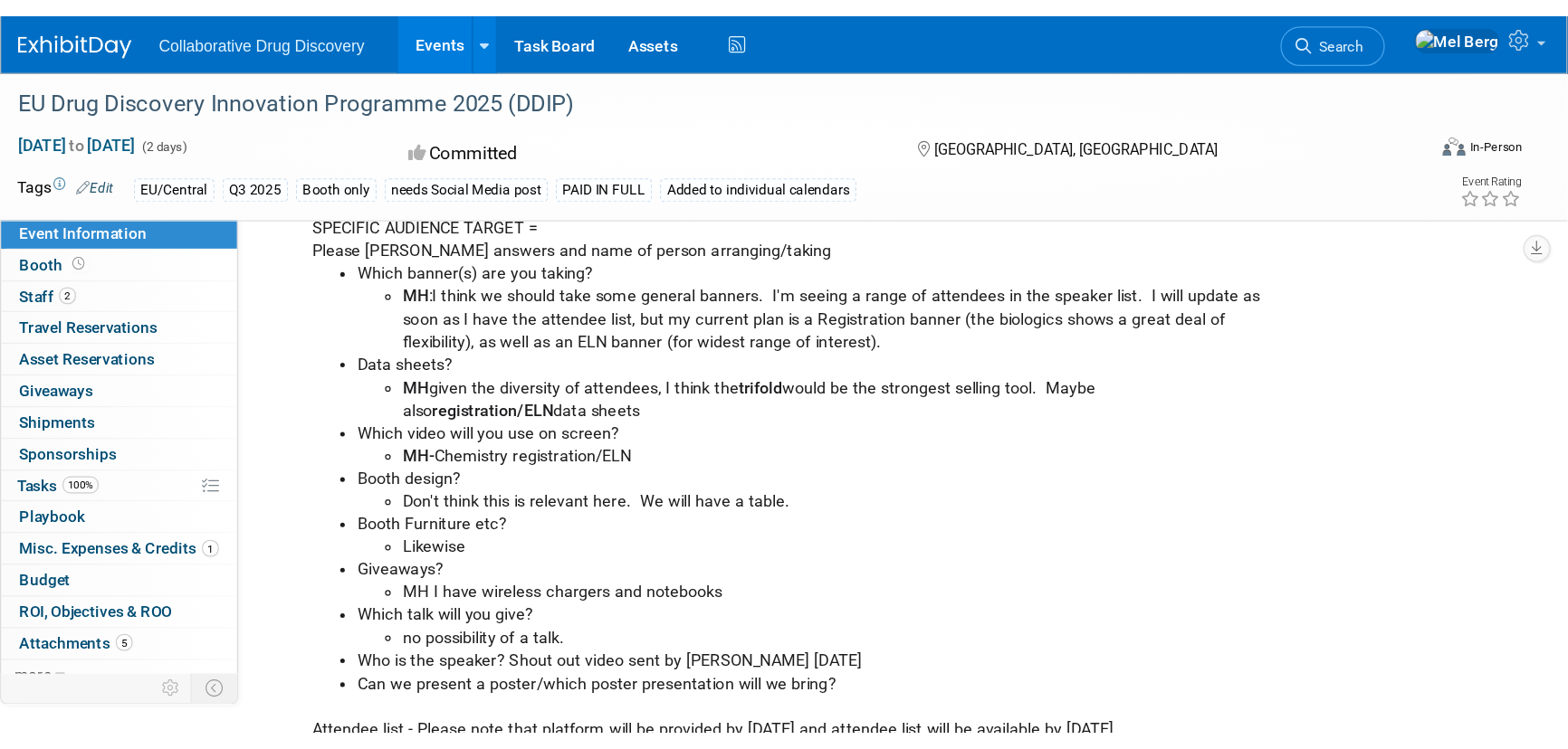
scroll to position [81, 0]
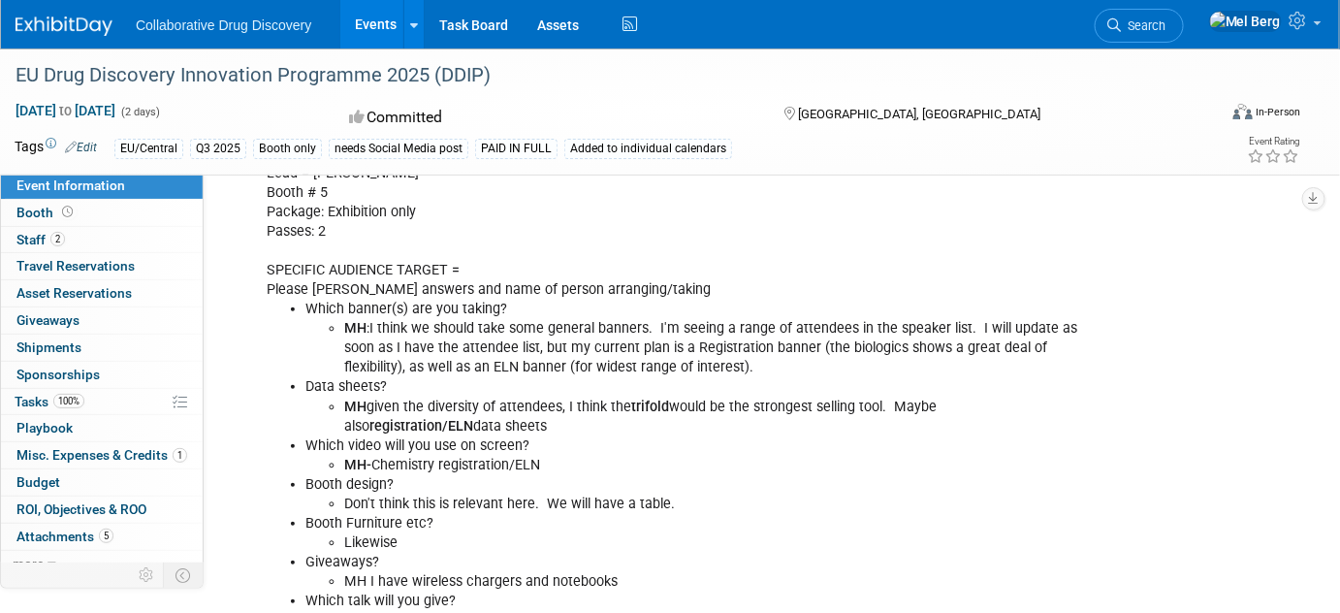
drag, startPoint x: 510, startPoint y: 73, endPoint x: -9, endPoint y: 69, distance: 518.8
click at [0, 69] on html "Collaborative Drug Discovery Events Add Event Bulk Upload Events Shareable Even…" at bounding box center [670, 219] width 1340 height 613
click at [84, 74] on div "EU Drug Discovery Innovation Programme 2025 (DDIP)" at bounding box center [600, 75] width 1183 height 35
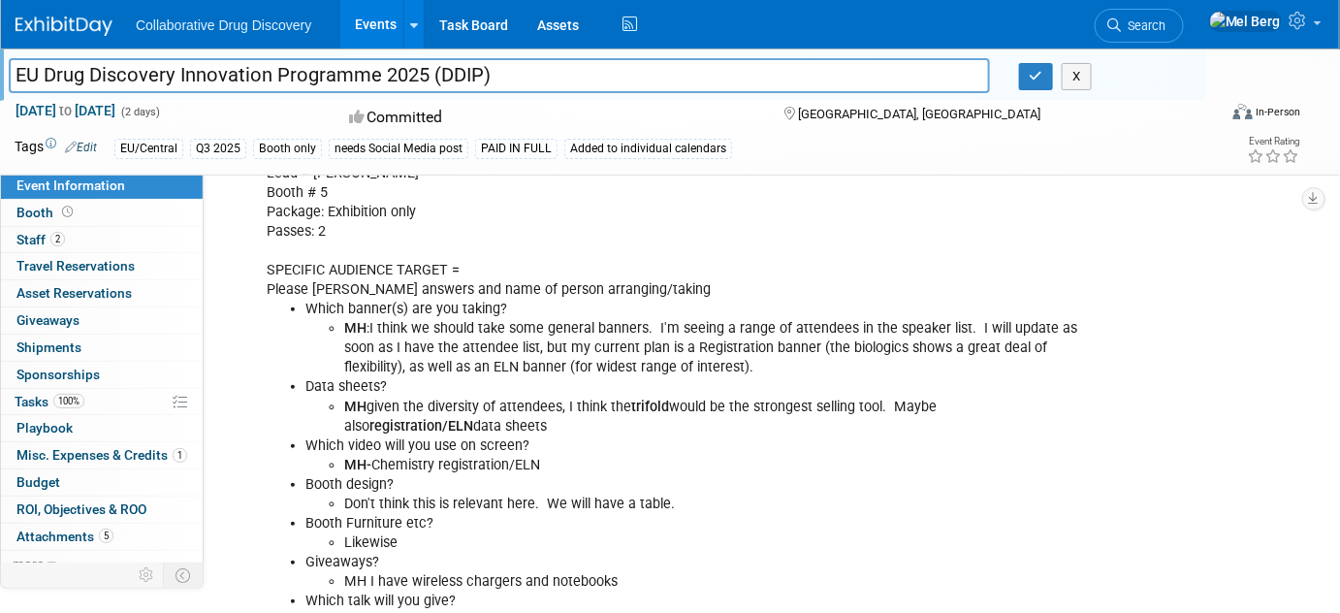
drag, startPoint x: 18, startPoint y: 73, endPoint x: 497, endPoint y: 71, distance: 478.1
click at [497, 71] on input "EU Drug Discovery Innovation Programme 2025 (DDIP)" at bounding box center [499, 75] width 981 height 34
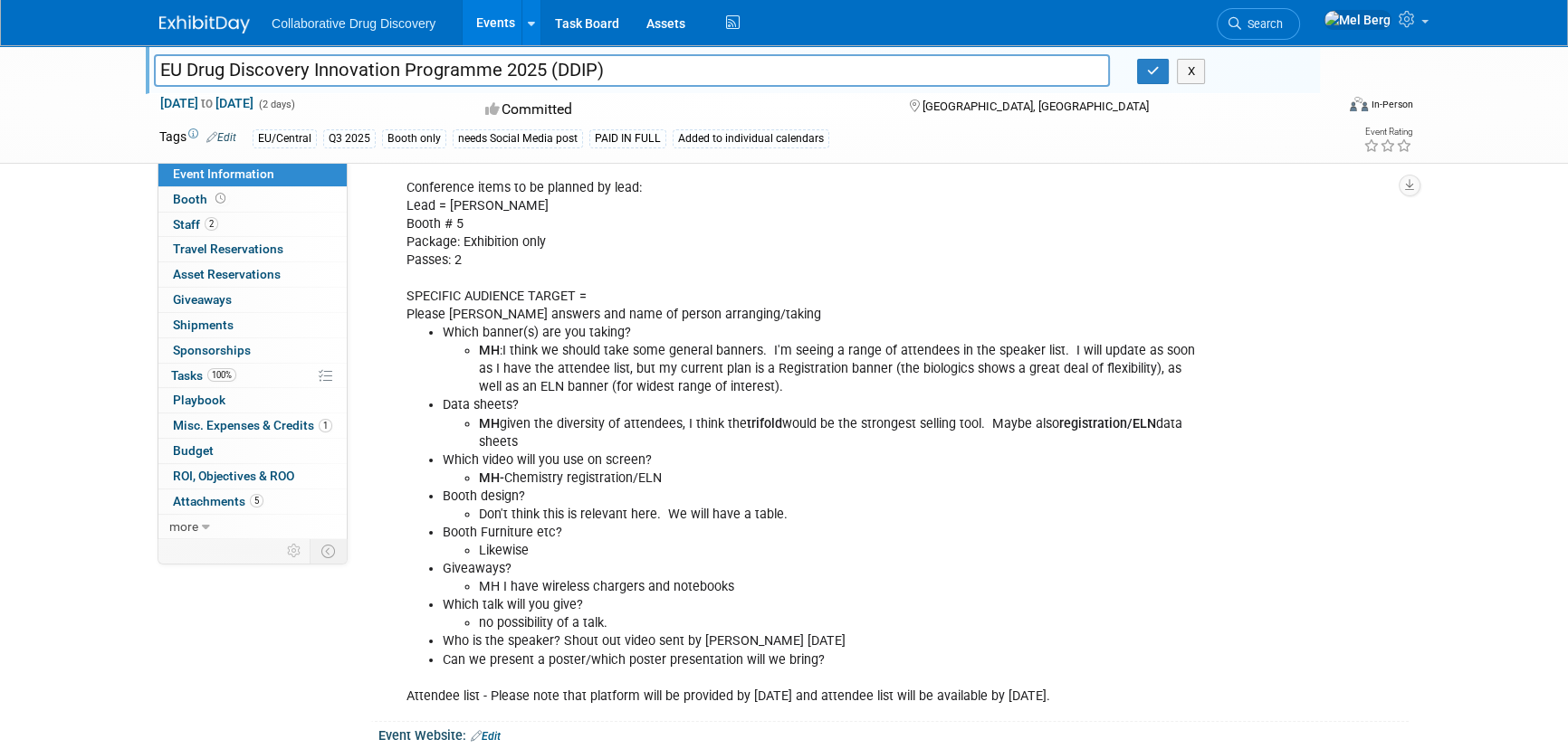
scroll to position [0, 0]
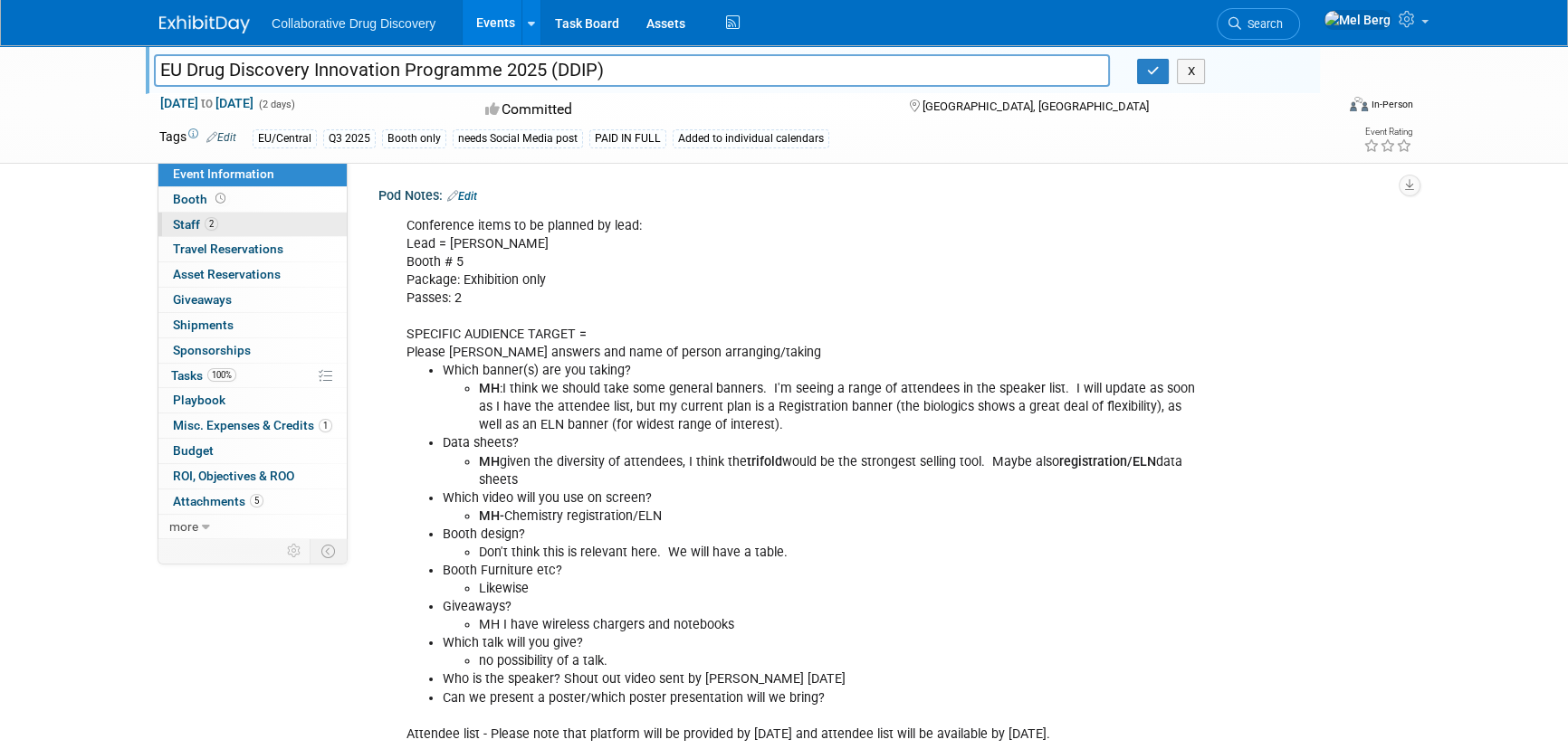
click at [191, 223] on span "Staff 2" at bounding box center [195, 225] width 45 height 15
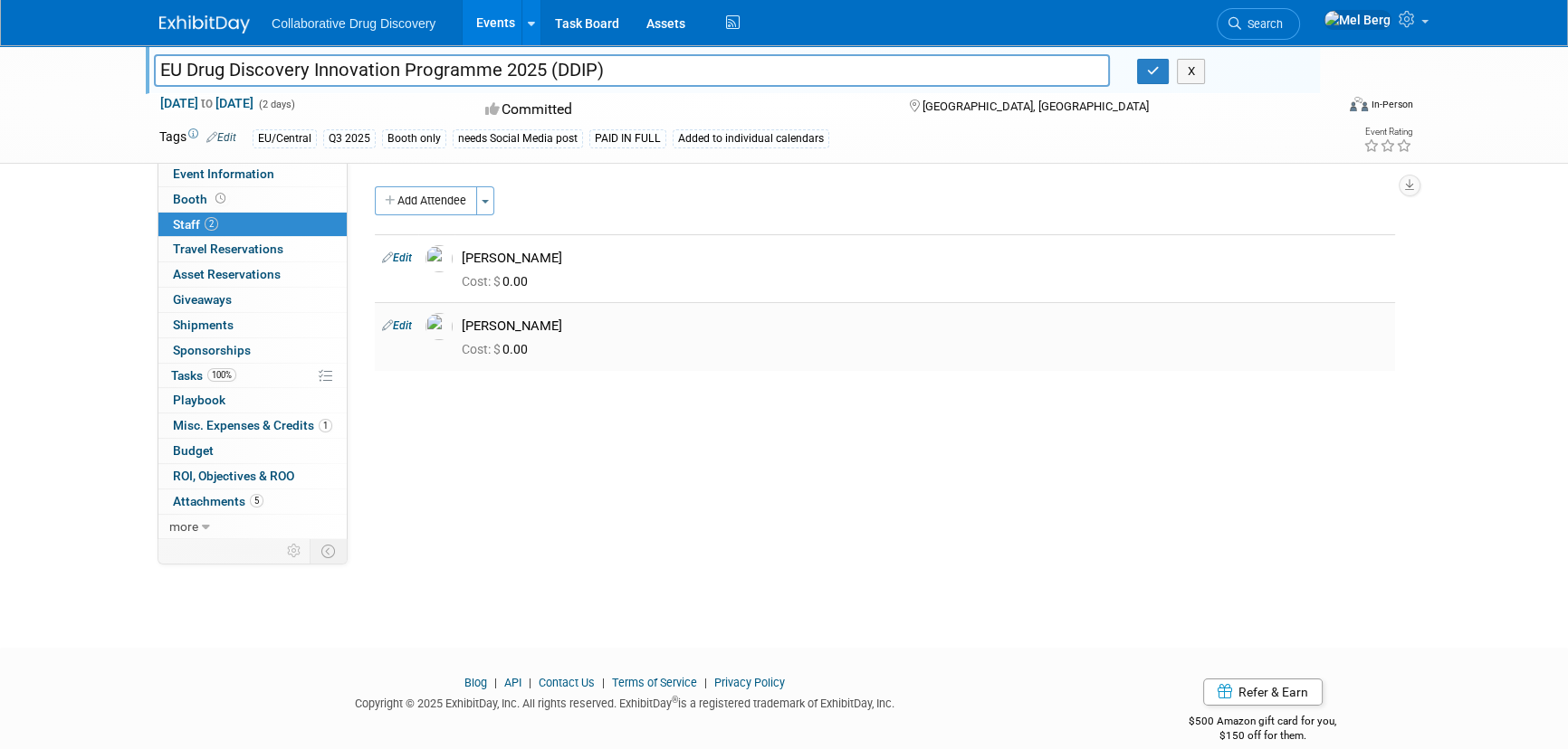
drag, startPoint x: 366, startPoint y: 235, endPoint x: 580, endPoint y: 331, distance: 234.5
click at [580, 331] on div "Pod Notes: Edit Conference items to be planned by lead: Lead = Mark Booth # 5 P…" at bounding box center [877, 350] width 1061 height 376
copy div "Edit Mariana Vaschetto Cost: $ 0.00 Edit Mark Harding"
click at [0, 221] on div "EU Drug Discovery Innovation Programme 2025 (DDIP) EU Drug Discovery Innovation…" at bounding box center [784, 329] width 1568 height 570
click at [199, 172] on span "Event Information" at bounding box center [223, 173] width 102 height 15
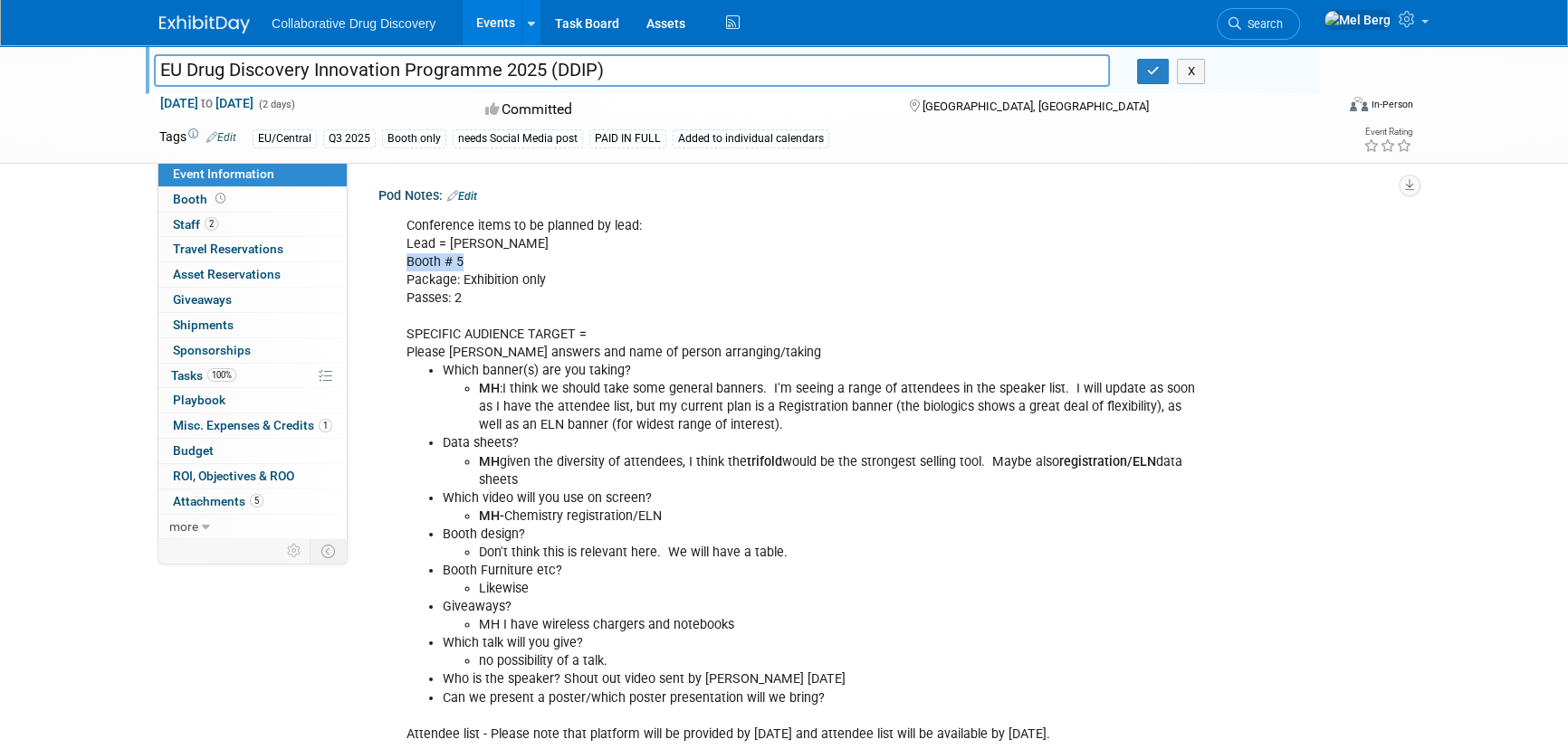
drag, startPoint x: 469, startPoint y: 262, endPoint x: 393, endPoint y: 264, distance: 76.0
click at [394, 264] on div "Conference items to be planned by lead: Lead = Mark Booth # 5 Package: Exhibiti…" at bounding box center [802, 480] width 816 height 545
copy div "Booth # 5"
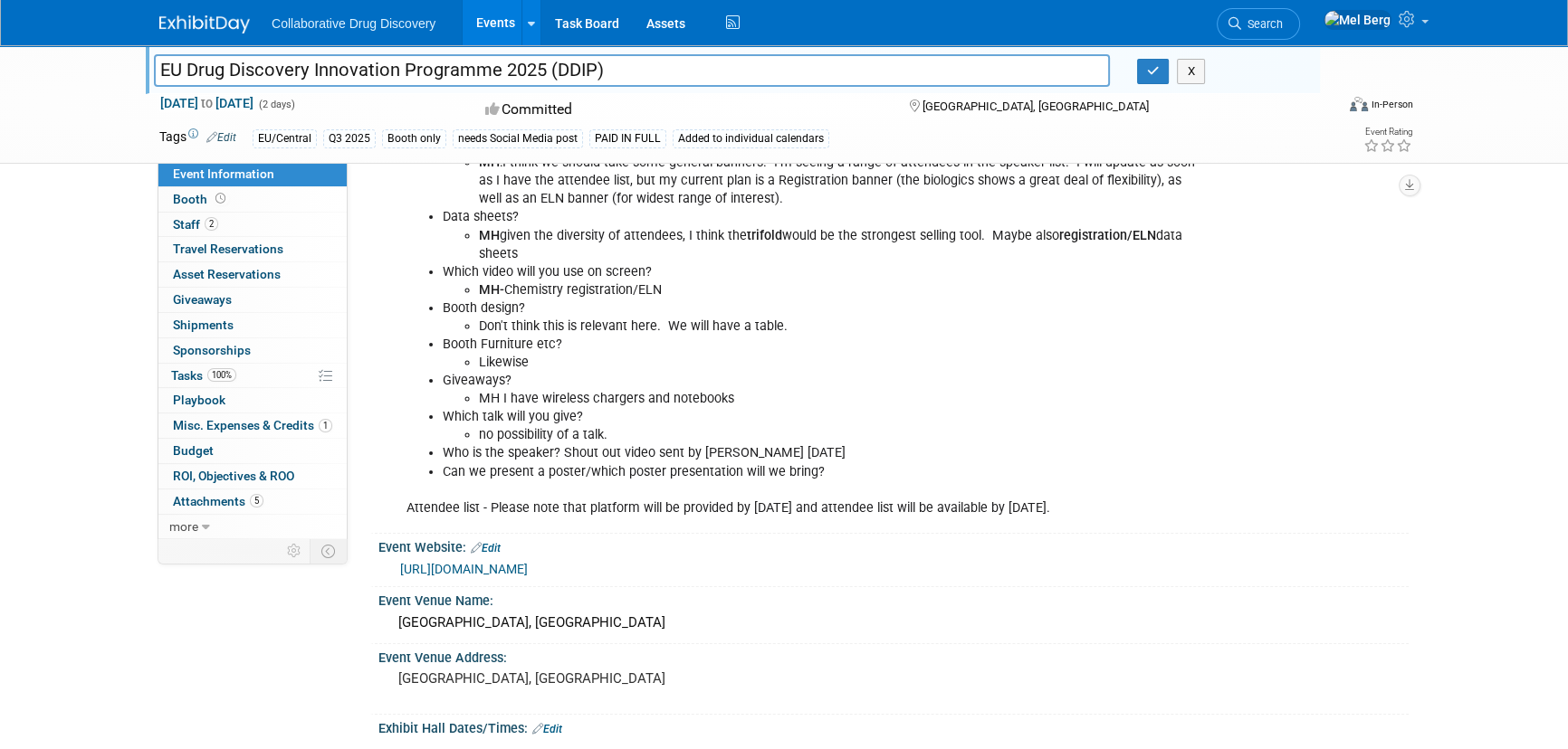
scroll to position [246, 0]
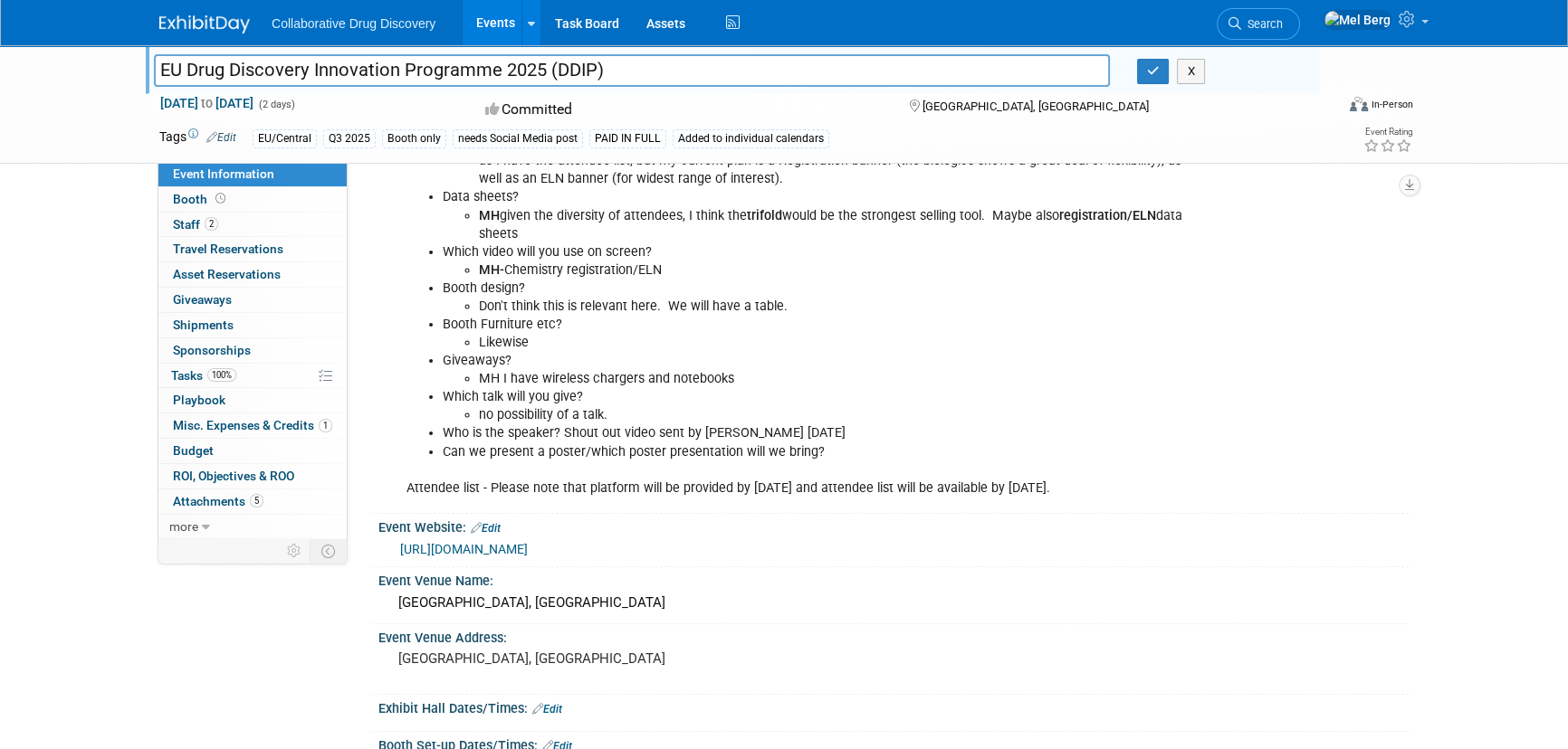
click at [233, 139] on link "Edit" at bounding box center [221, 138] width 30 height 13
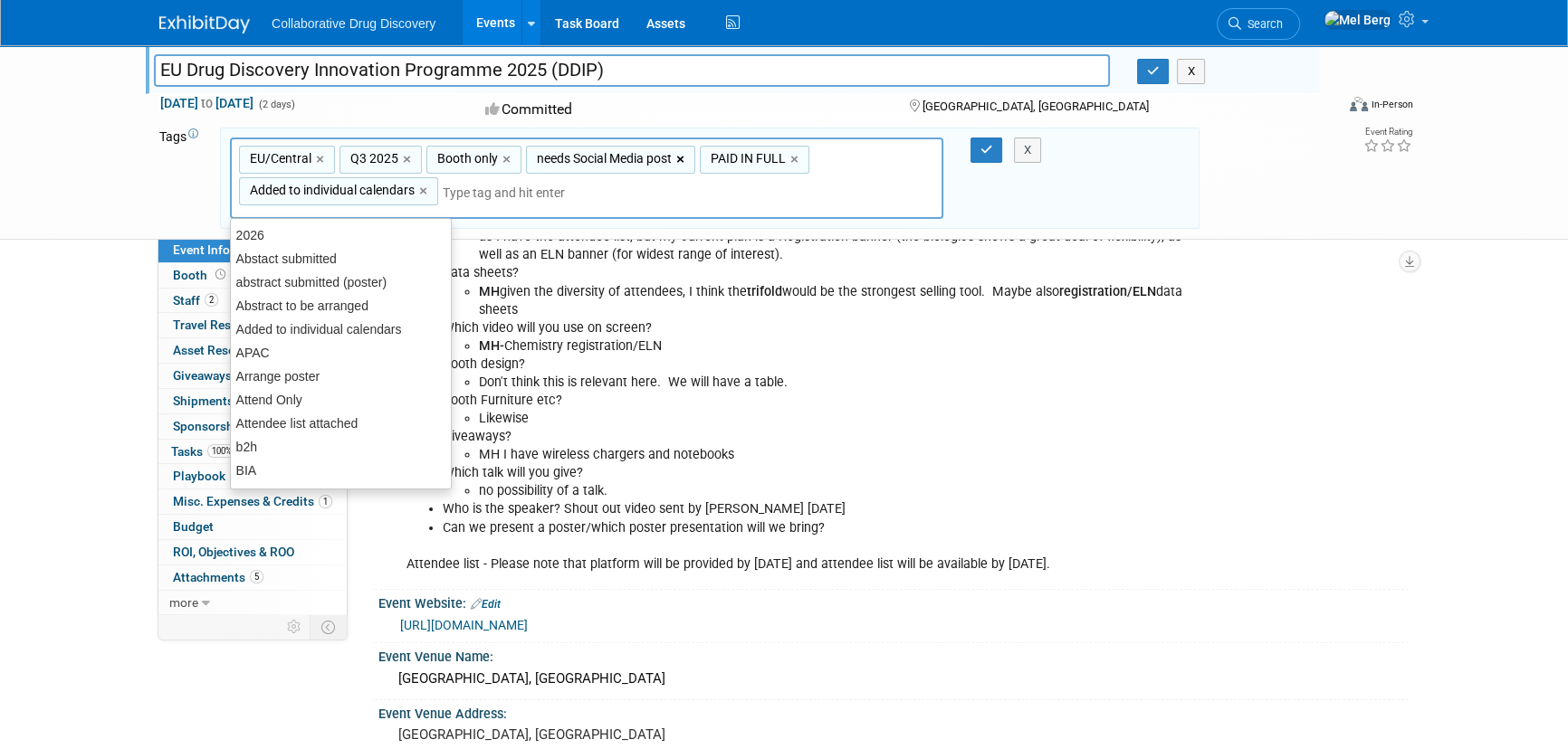
click at [679, 154] on link "×" at bounding box center [681, 160] width 12 height 21
type input "EU/Central, Q3 2025, Booth only, PAID IN FULL, Added to individual calendars"
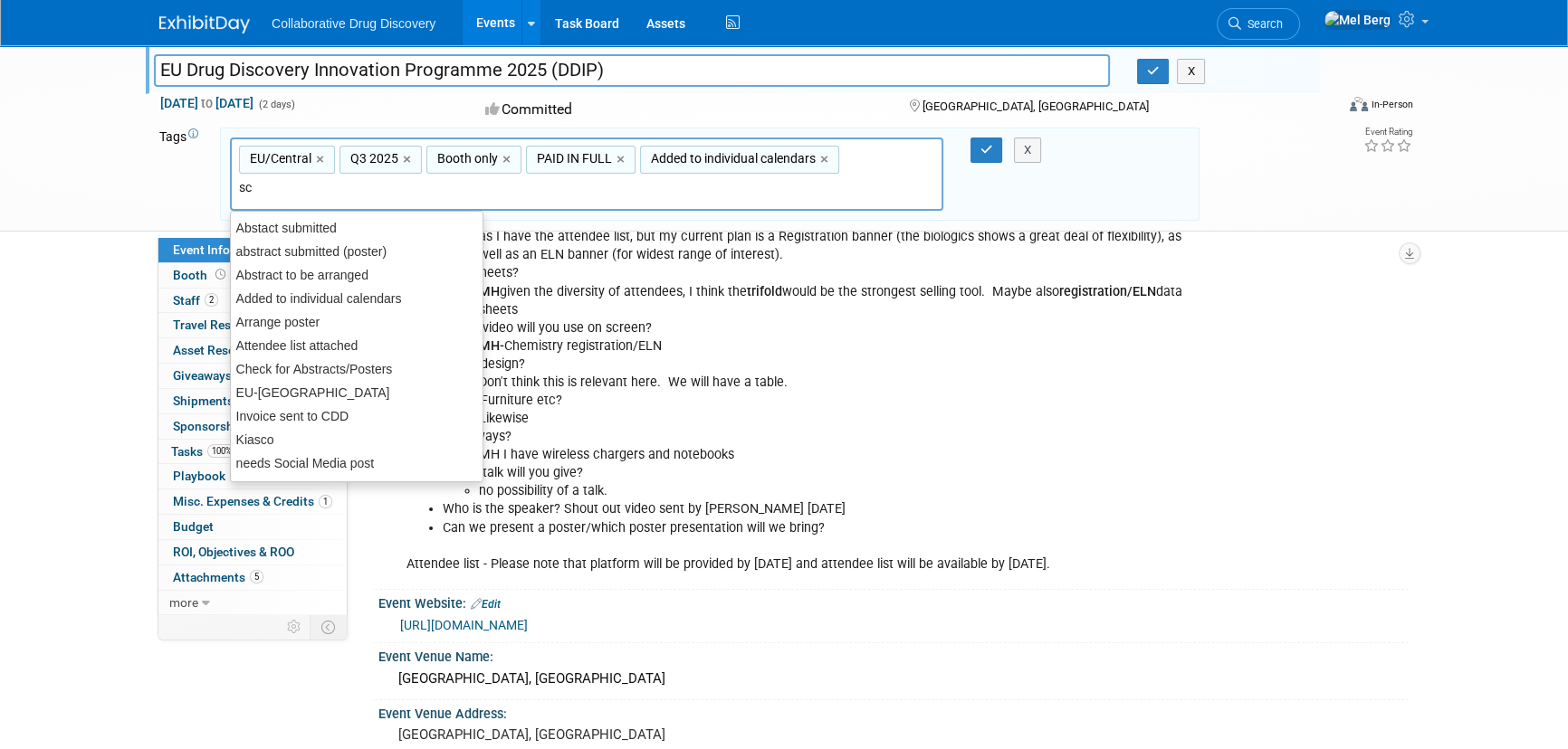
type input "sch"
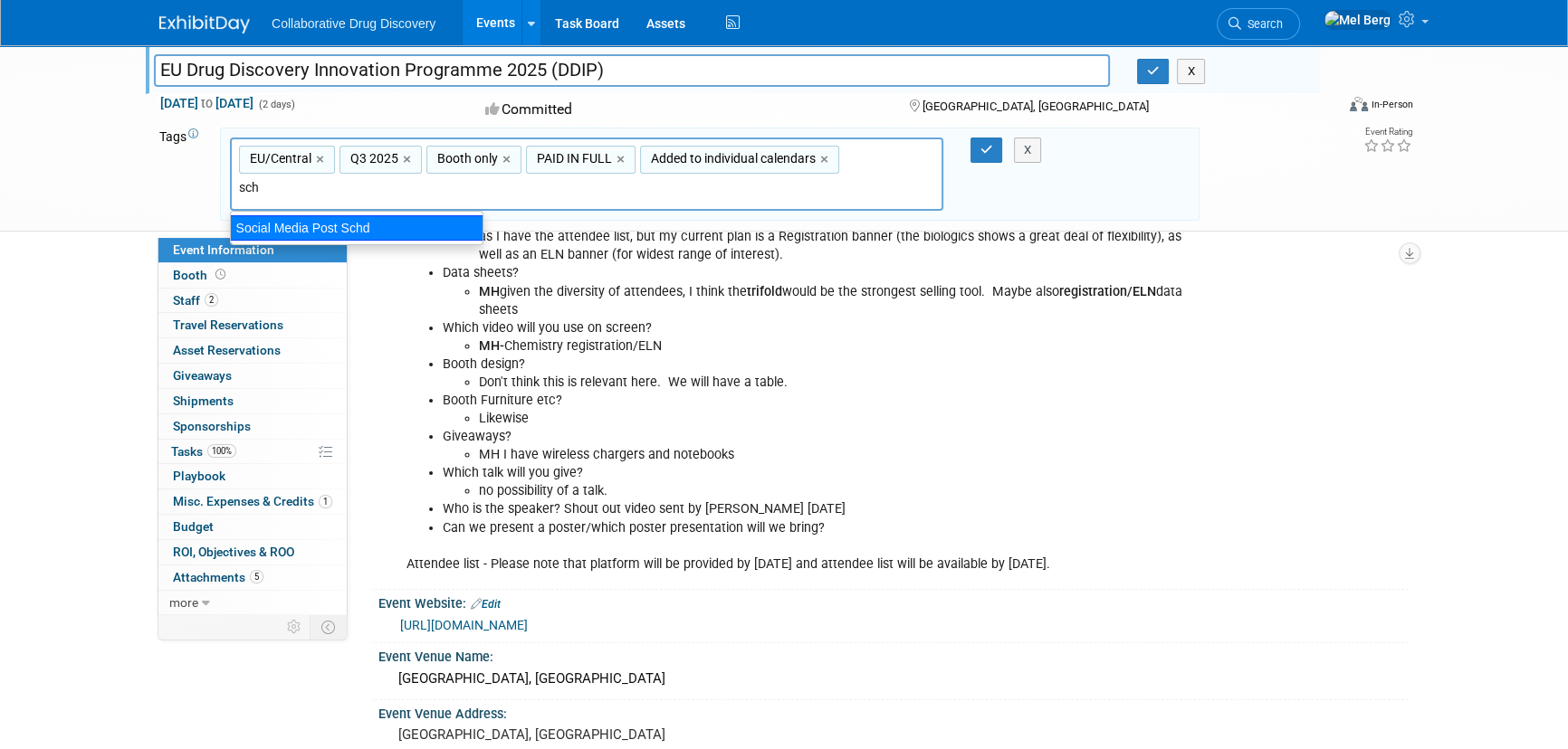
click at [309, 222] on div "Social Media Post Schd" at bounding box center [357, 228] width 254 height 25
type input "EU/Central, Q3 2025, Booth only, PAID IN FULL, Added to individual calendars, S…"
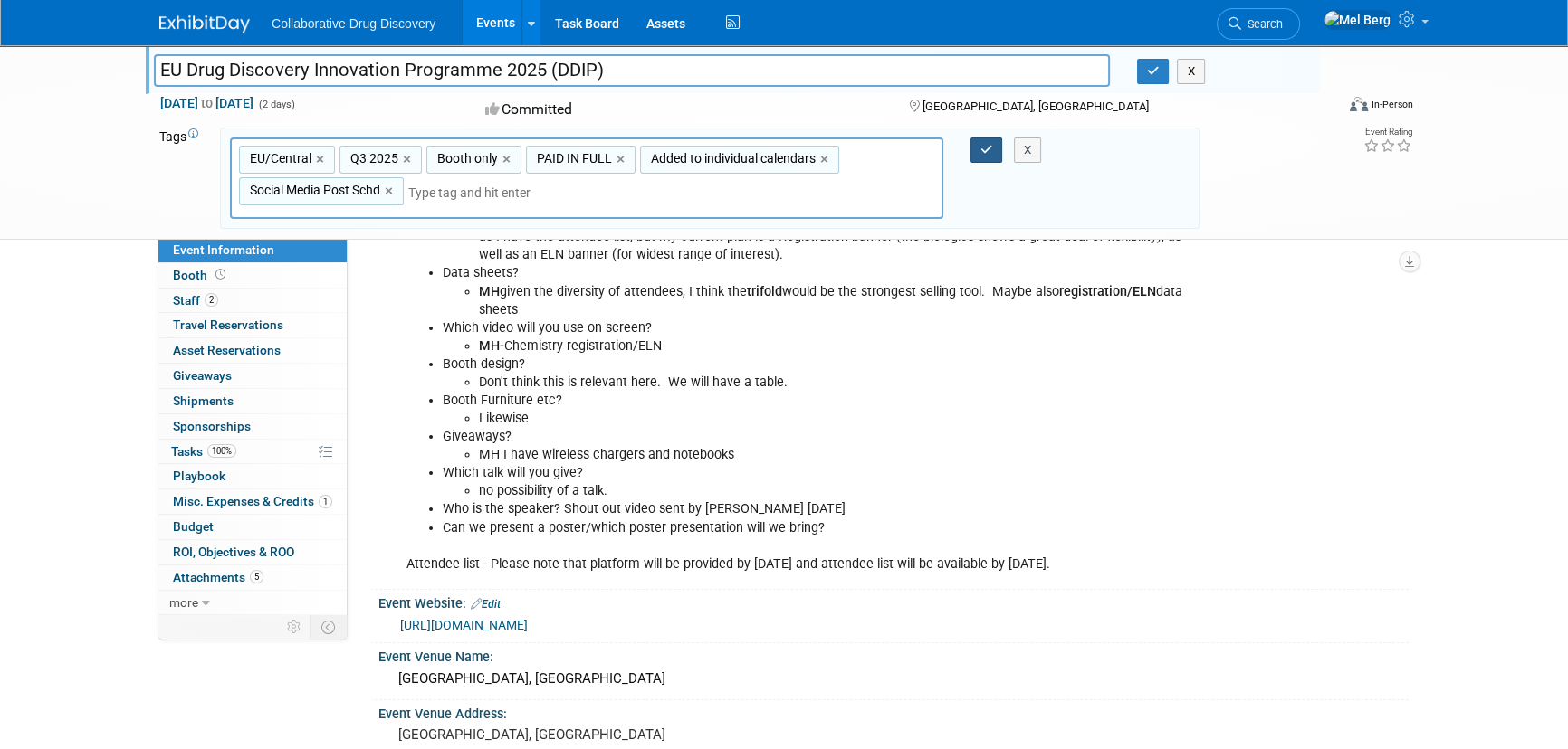
click at [977, 147] on button "button" at bounding box center [987, 149] width 33 height 25
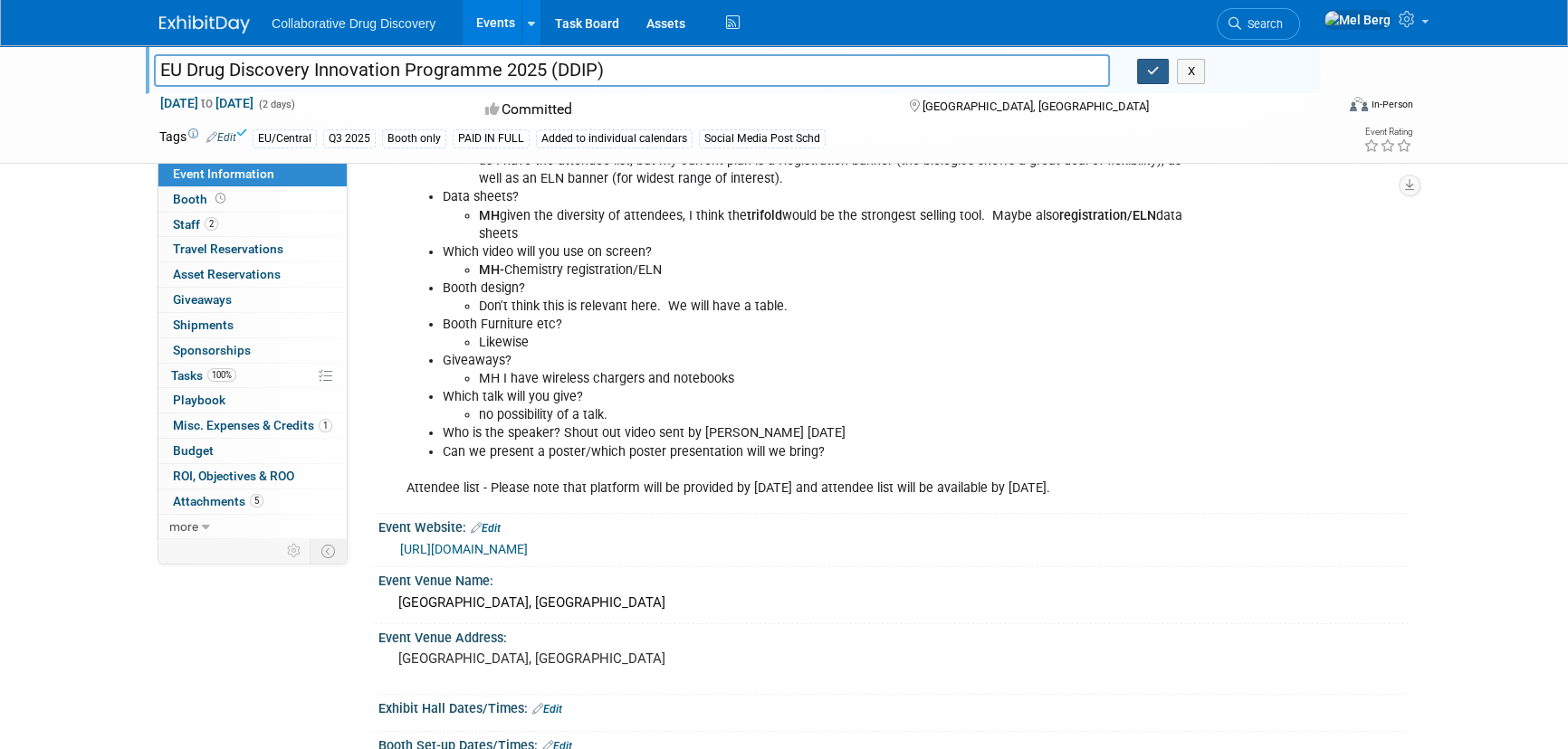
click at [1143, 72] on button "button" at bounding box center [1153, 71] width 33 height 25
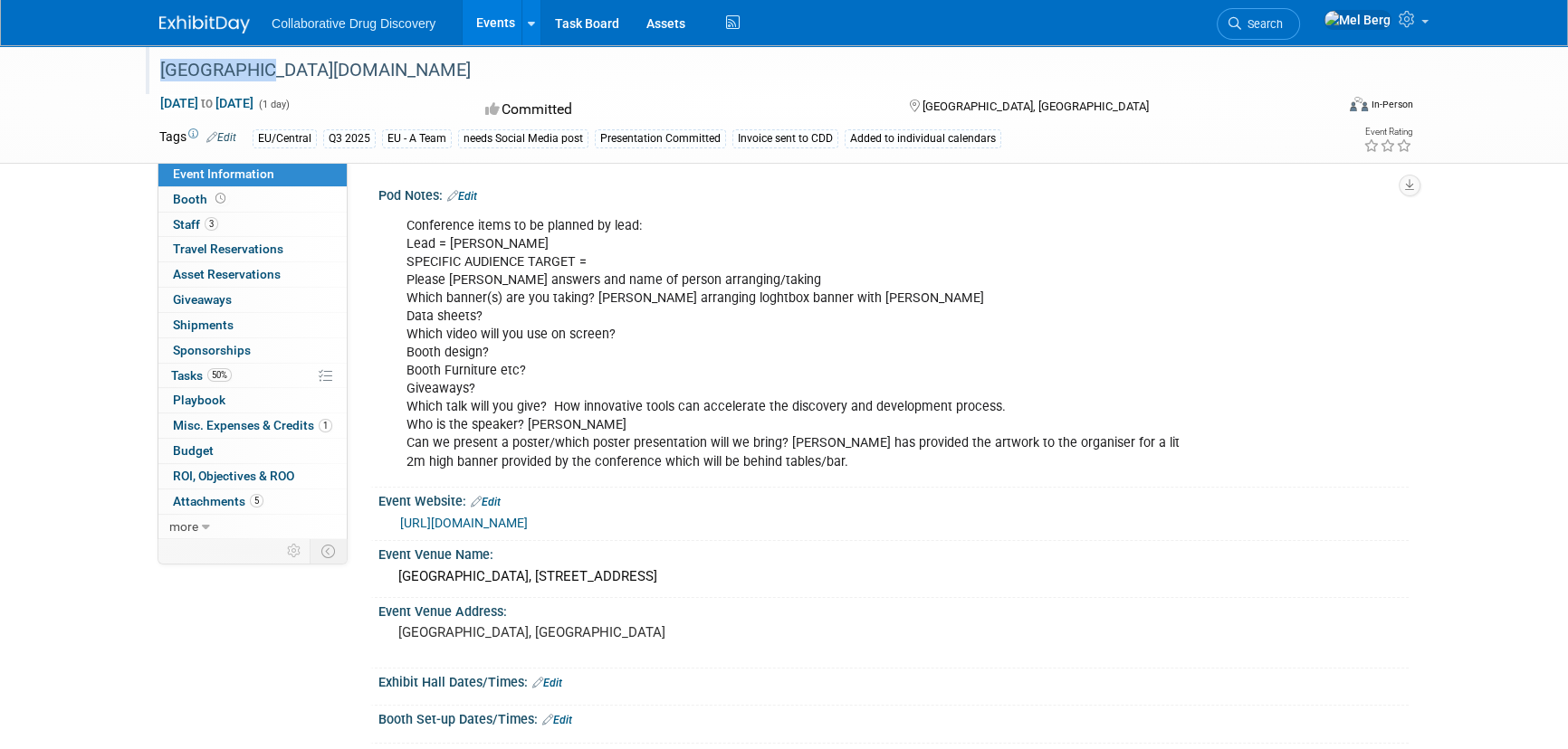
copy div "[GEOGRAPHIC_DATA][DOMAIN_NAME]"
drag, startPoint x: 266, startPoint y: 68, endPoint x: 168, endPoint y: 90, distance: 100.4
click at [168, 90] on div "[GEOGRAPHIC_DATA][DOMAIN_NAME]" at bounding box center [733, 69] width 1174 height 49
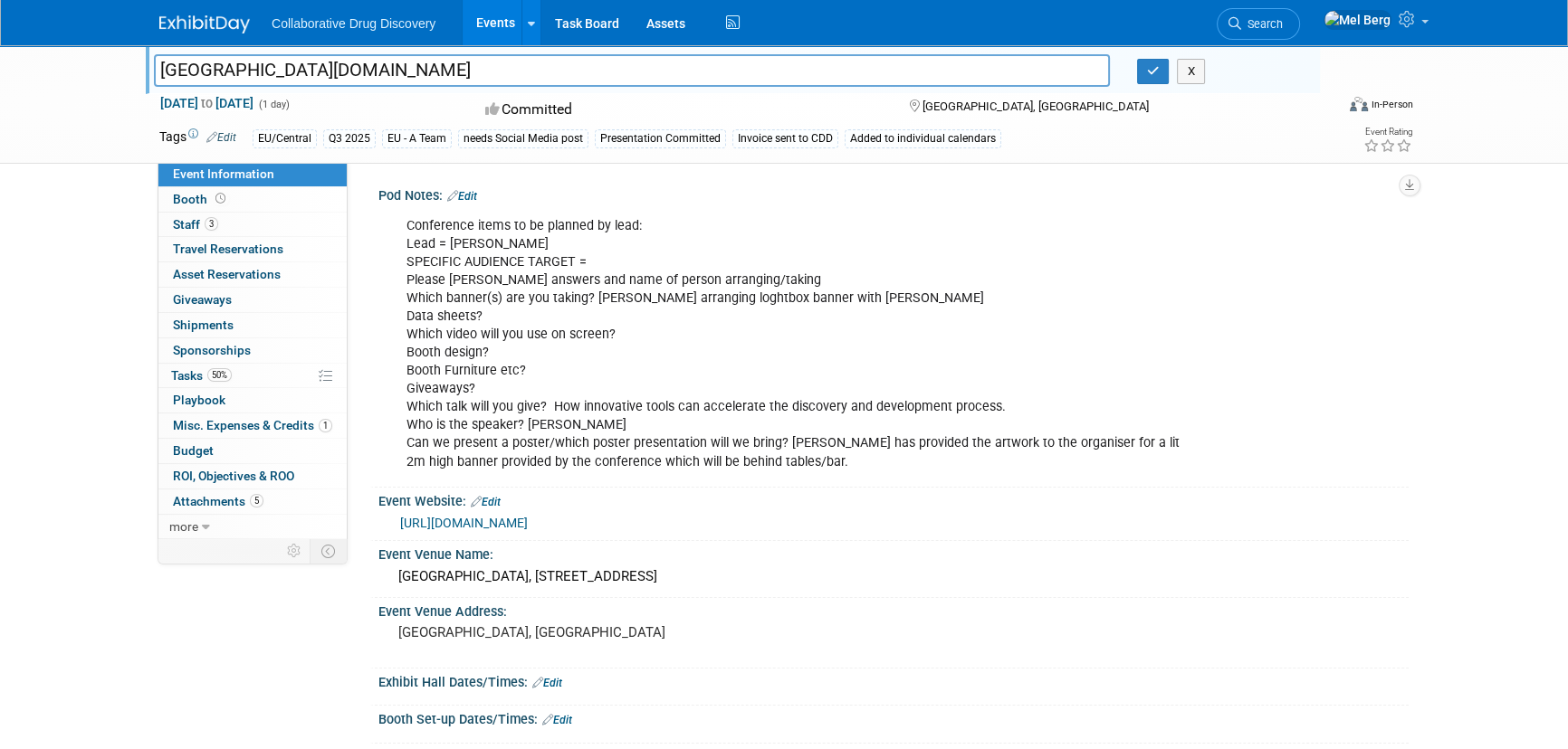
drag, startPoint x: 272, startPoint y: 62, endPoint x: 92, endPoint y: 67, distance: 180.1
click at [92, 67] on div "Prague.bio Prague.bio X Sep 25, 2025 to Sep 25, 2025 (1 day) Sep 25, 2025 to Se…" at bounding box center [784, 104] width 1568 height 118
drag, startPoint x: 589, startPoint y: 525, endPoint x: 389, endPoint y: 531, distance: 200.1
click at [389, 531] on div "https://conference.prague.bio/" at bounding box center [893, 521] width 1030 height 27
copy link "https://conference.prague.bio/"
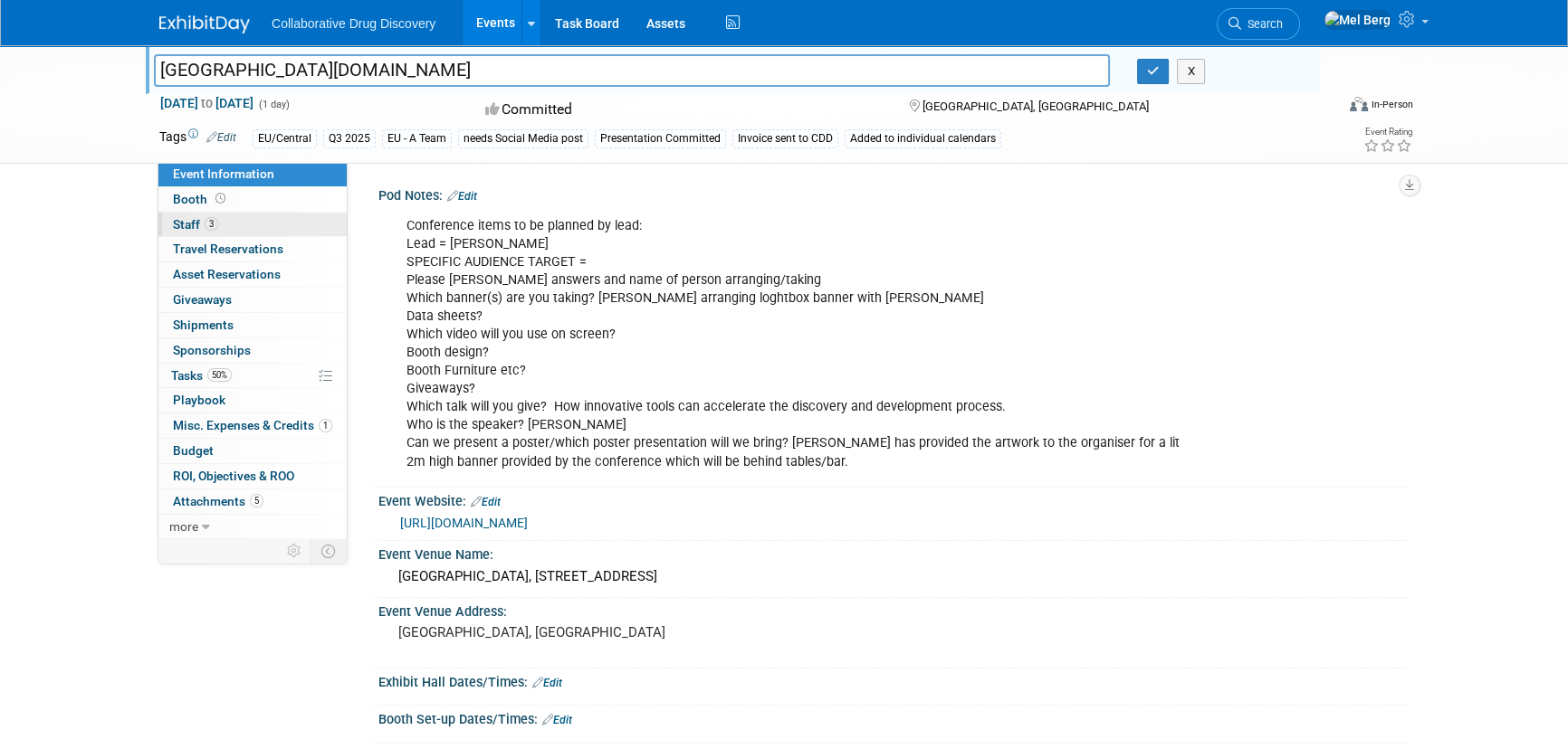
click at [180, 225] on span "Staff 3" at bounding box center [195, 225] width 45 height 15
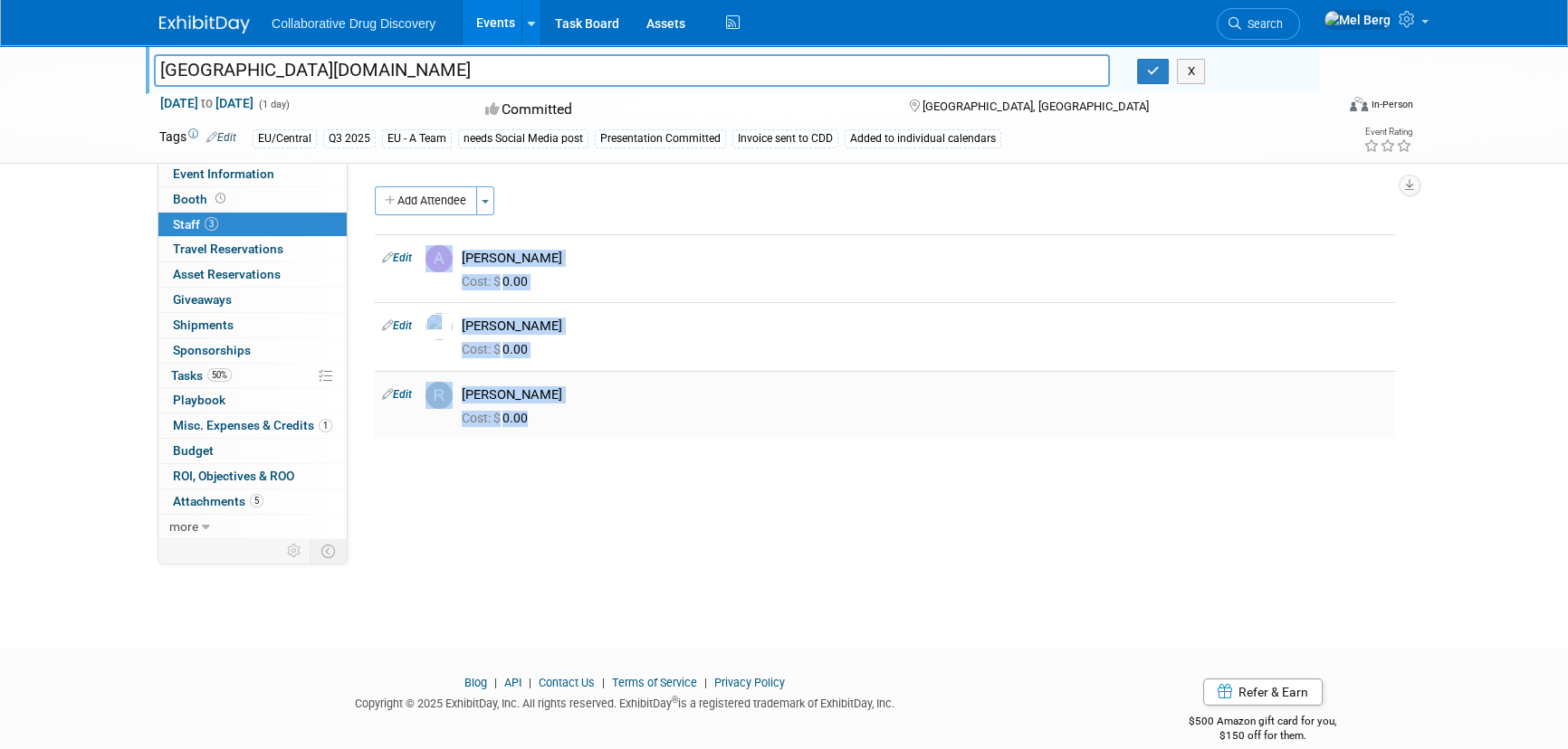
drag, startPoint x: 374, startPoint y: 241, endPoint x: 561, endPoint y: 404, distance: 248.1
click at [561, 404] on tbody "Edit Antima Gupta Cost: $ 0.00 Edit 0.00" at bounding box center [884, 336] width 1020 height 204
copy tbody "Antima Gupta Cost: $ 0.00 Edit Katarina Vucetic Cost: $ 0.00 Edit Renate Baker …"
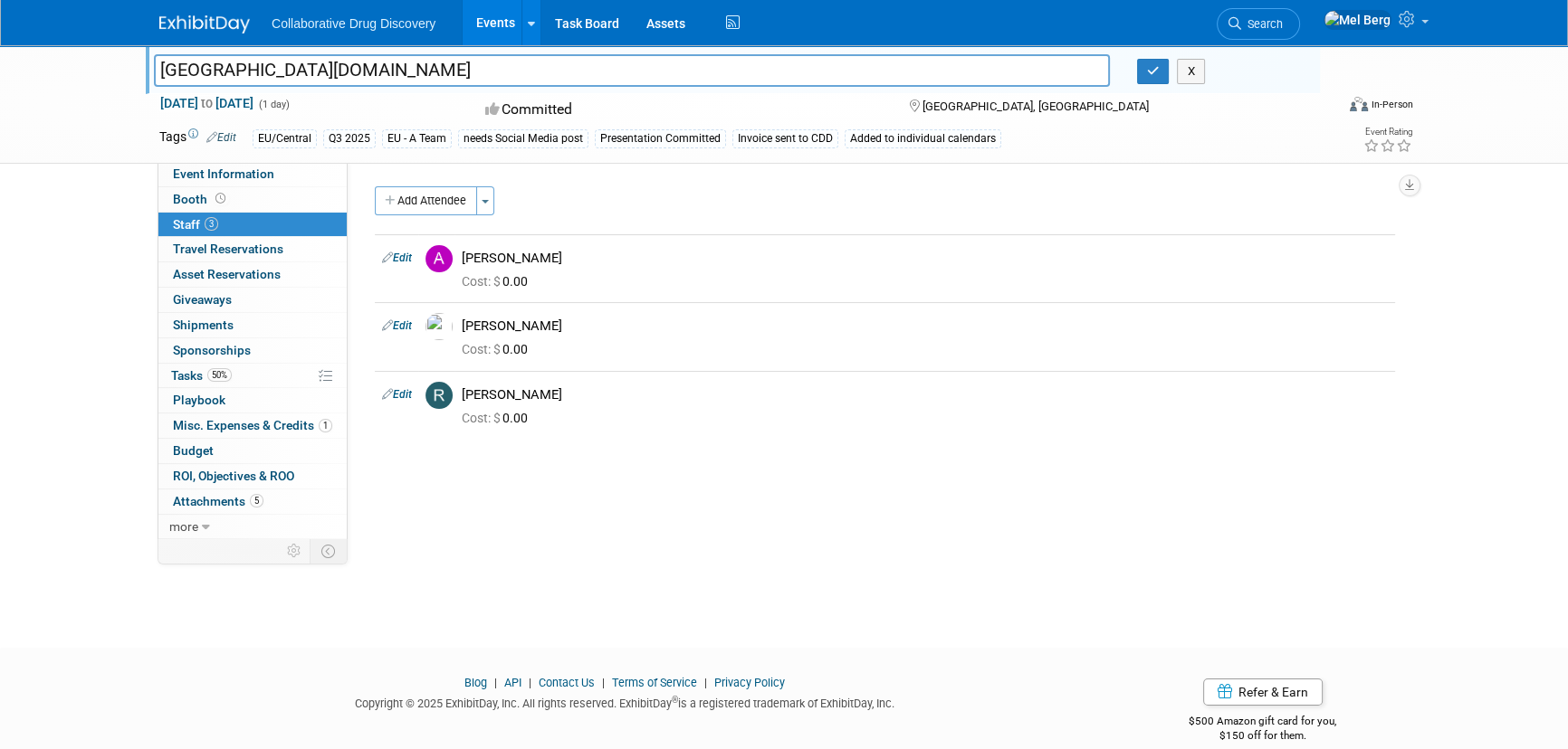
drag, startPoint x: 262, startPoint y: 77, endPoint x: 70, endPoint y: 76, distance: 192.0
click at [70, 76] on div "Prague.bio Prague.bio X Sep 25, 2025 to Sep 25, 2025 (1 day) Sep 25, 2025 to Se…" at bounding box center [784, 104] width 1568 height 118
drag, startPoint x: 1142, startPoint y: 69, endPoint x: 1081, endPoint y: 77, distance: 61.5
click at [1142, 69] on button "button" at bounding box center [1153, 71] width 33 height 25
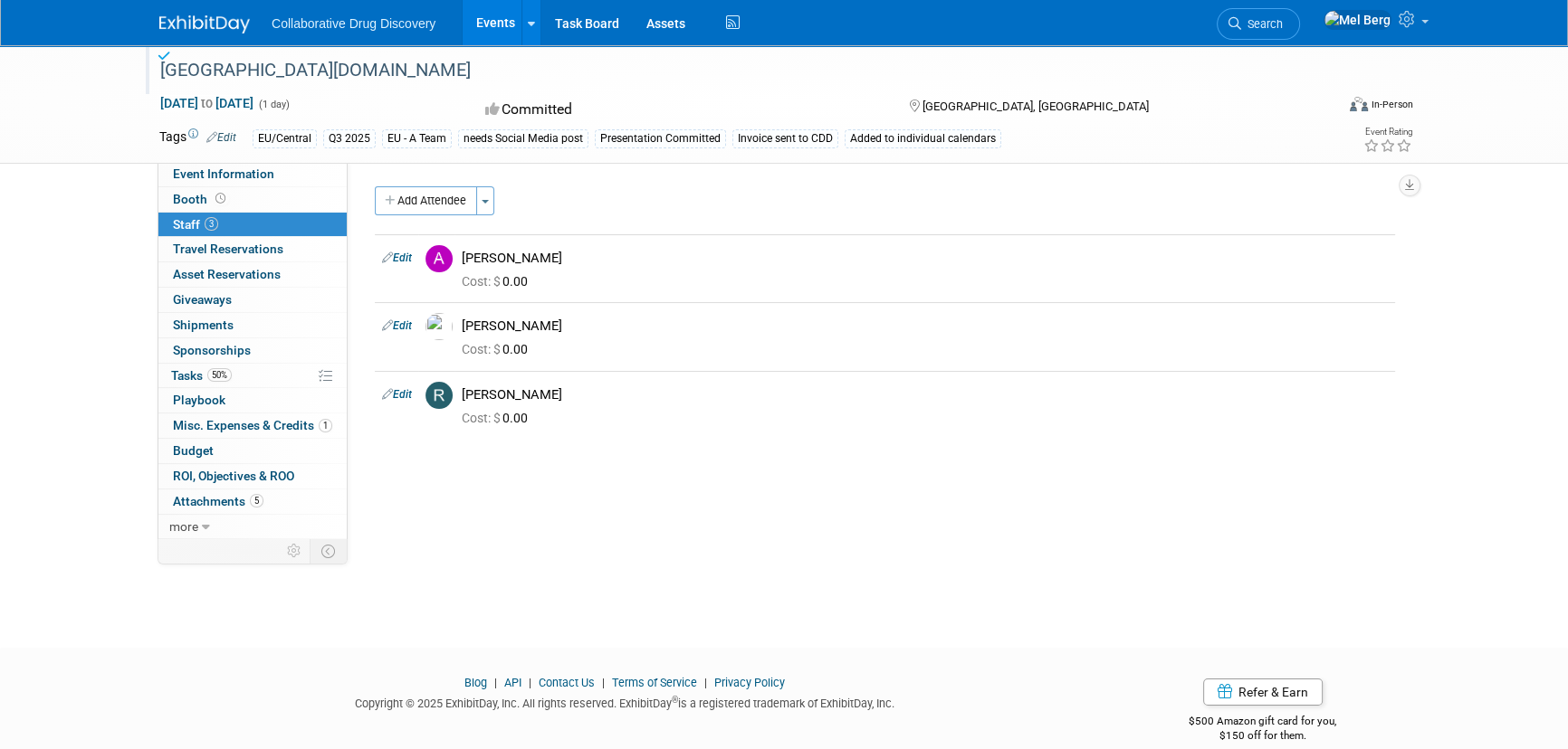
click at [222, 143] on span "Edit" at bounding box center [218, 137] width 35 height 15
click at [222, 137] on link "Edit" at bounding box center [221, 138] width 30 height 13
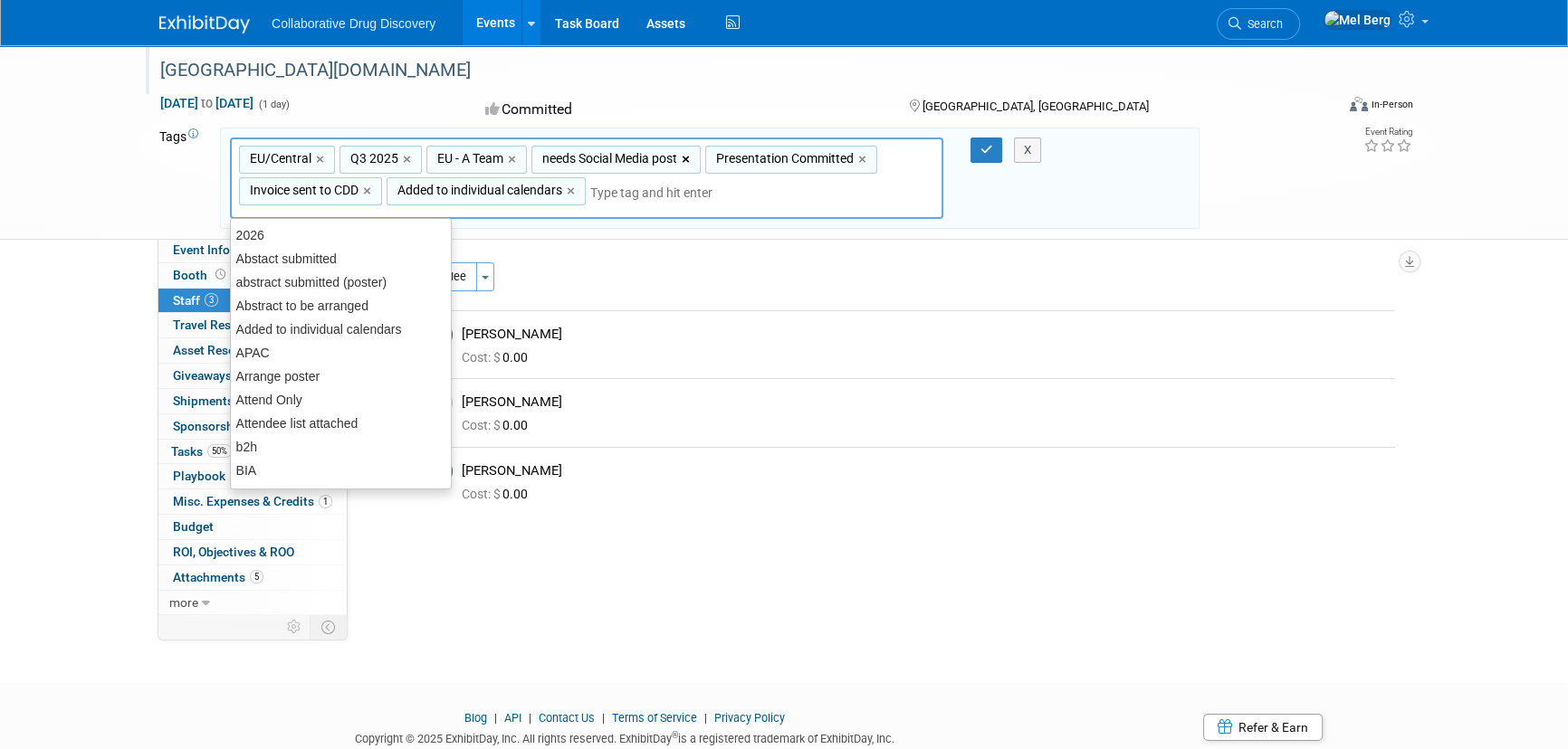
click at [692, 157] on link "×" at bounding box center [687, 160] width 12 height 21
type input "EU/Central, Q3 2025, EU - A Team, Presentation Committed, Invoice sent to CDD, …"
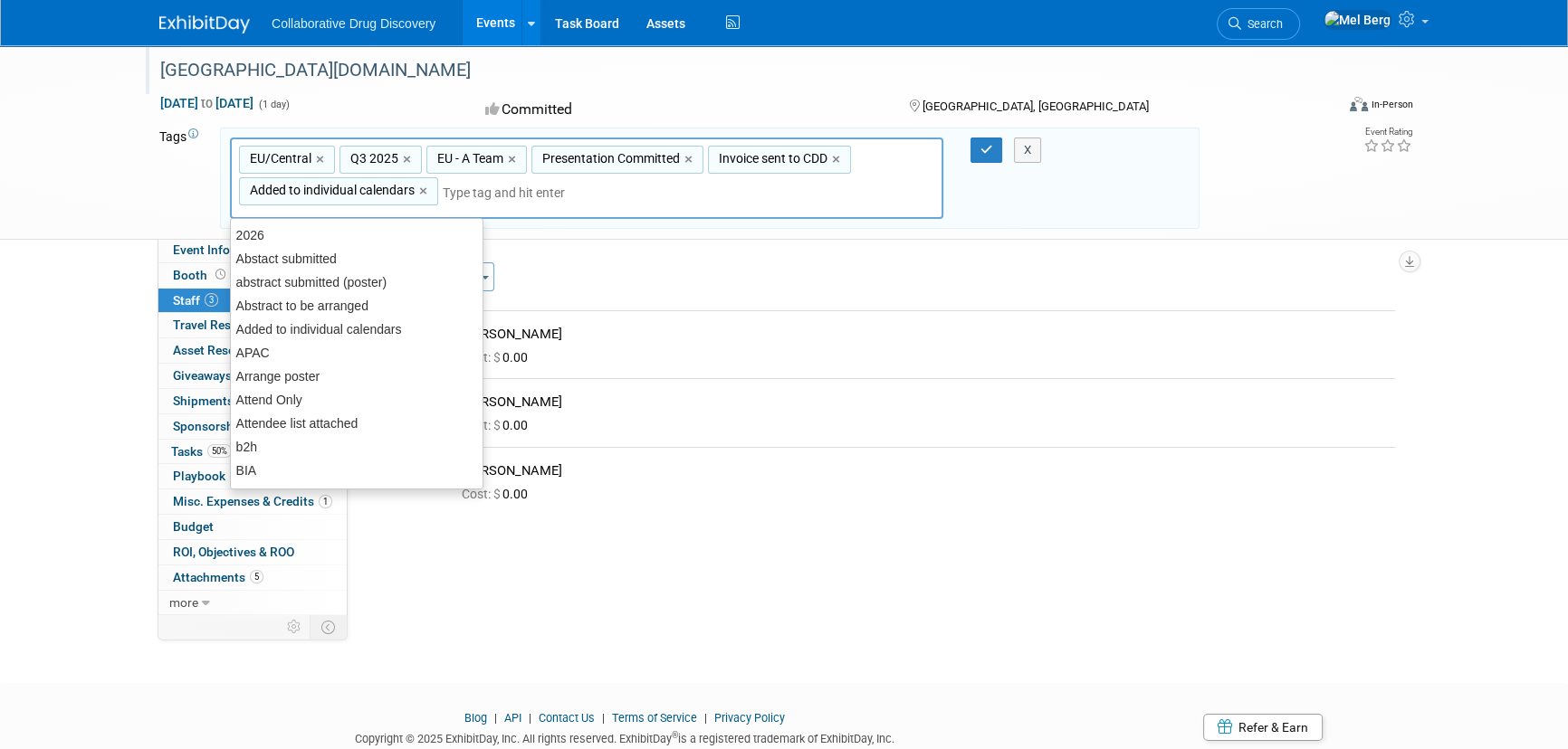
click at [679, 181] on div "EU/Central, Q3 2025, EU - A Team, Presentation Committed, Invoice sent to CDD, …" at bounding box center [586, 177] width 713 height 81
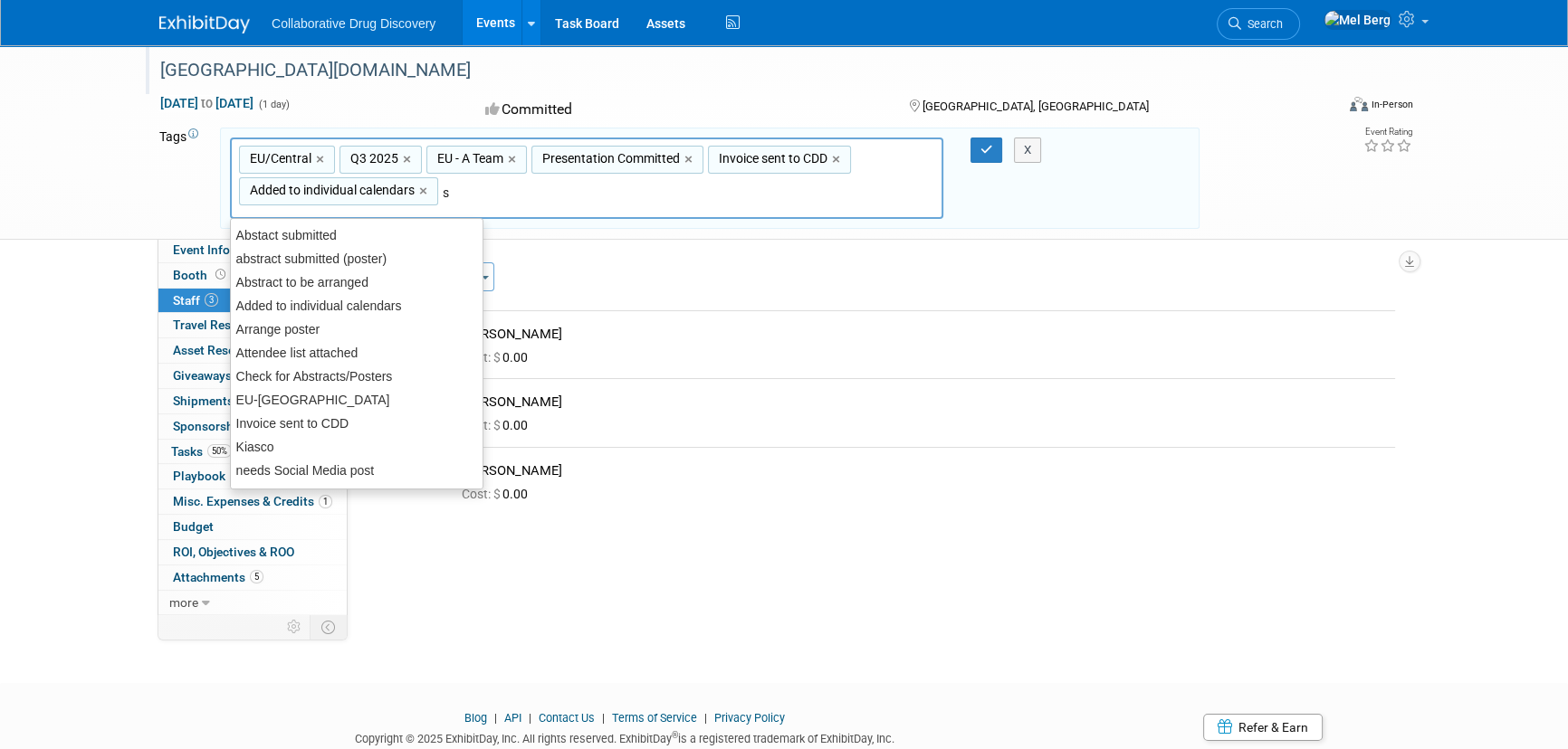
type input "sc"
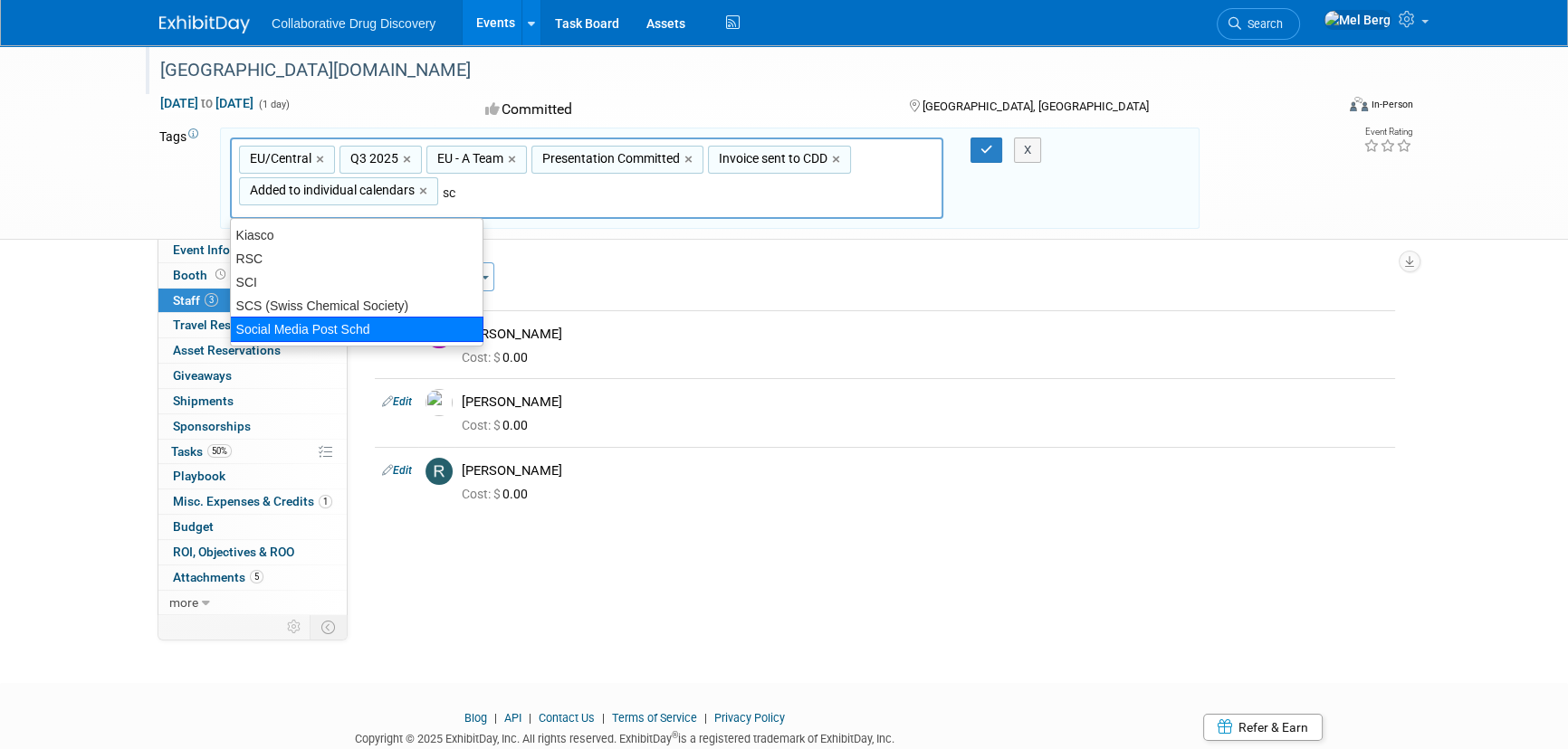
click at [375, 325] on div "Social Media Post Schd" at bounding box center [357, 328] width 254 height 25
type input "EU/Central, Q3 2025, EU - A Team, Presentation Committed, Invoice sent to CDD, …"
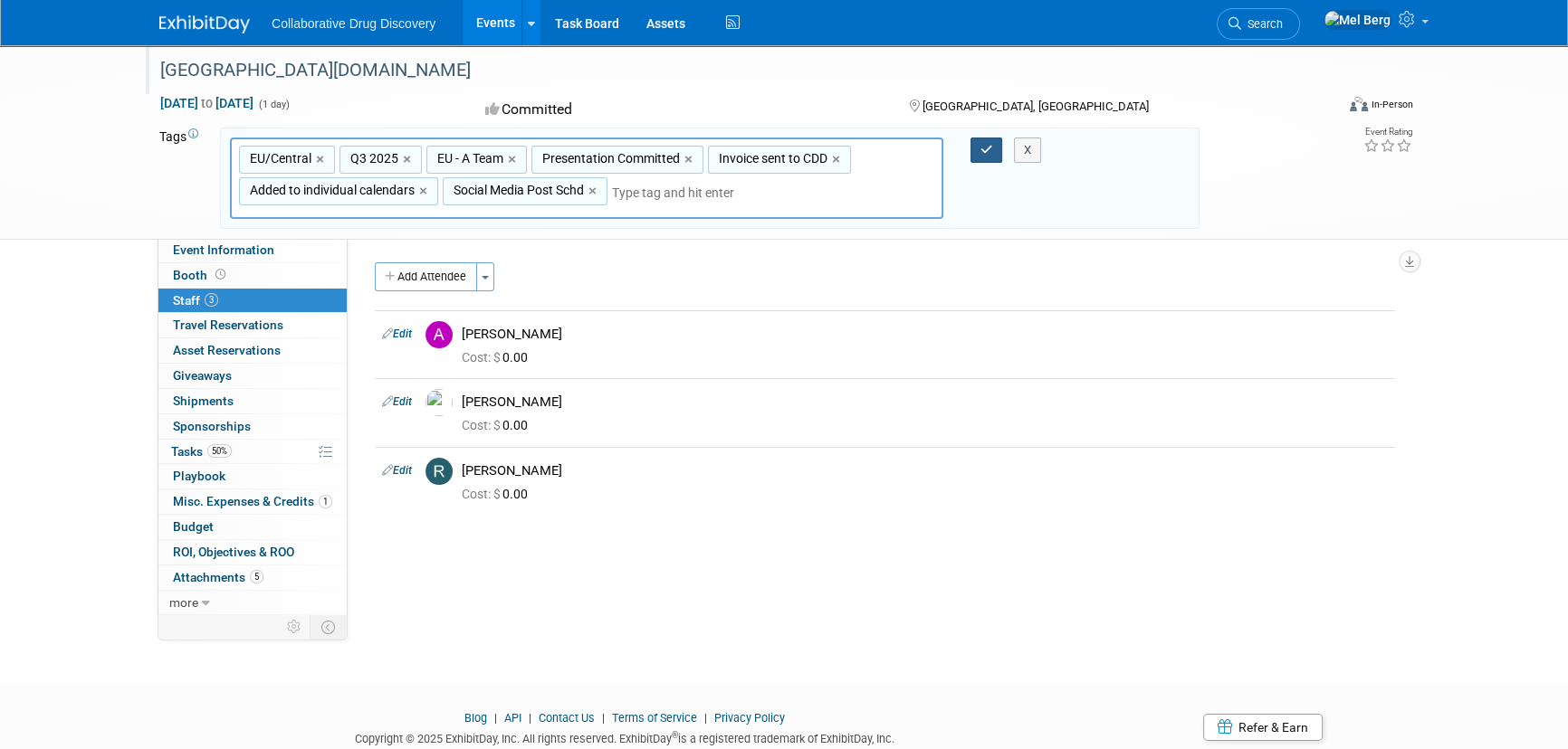
click at [987, 145] on icon "button" at bounding box center [987, 149] width 13 height 12
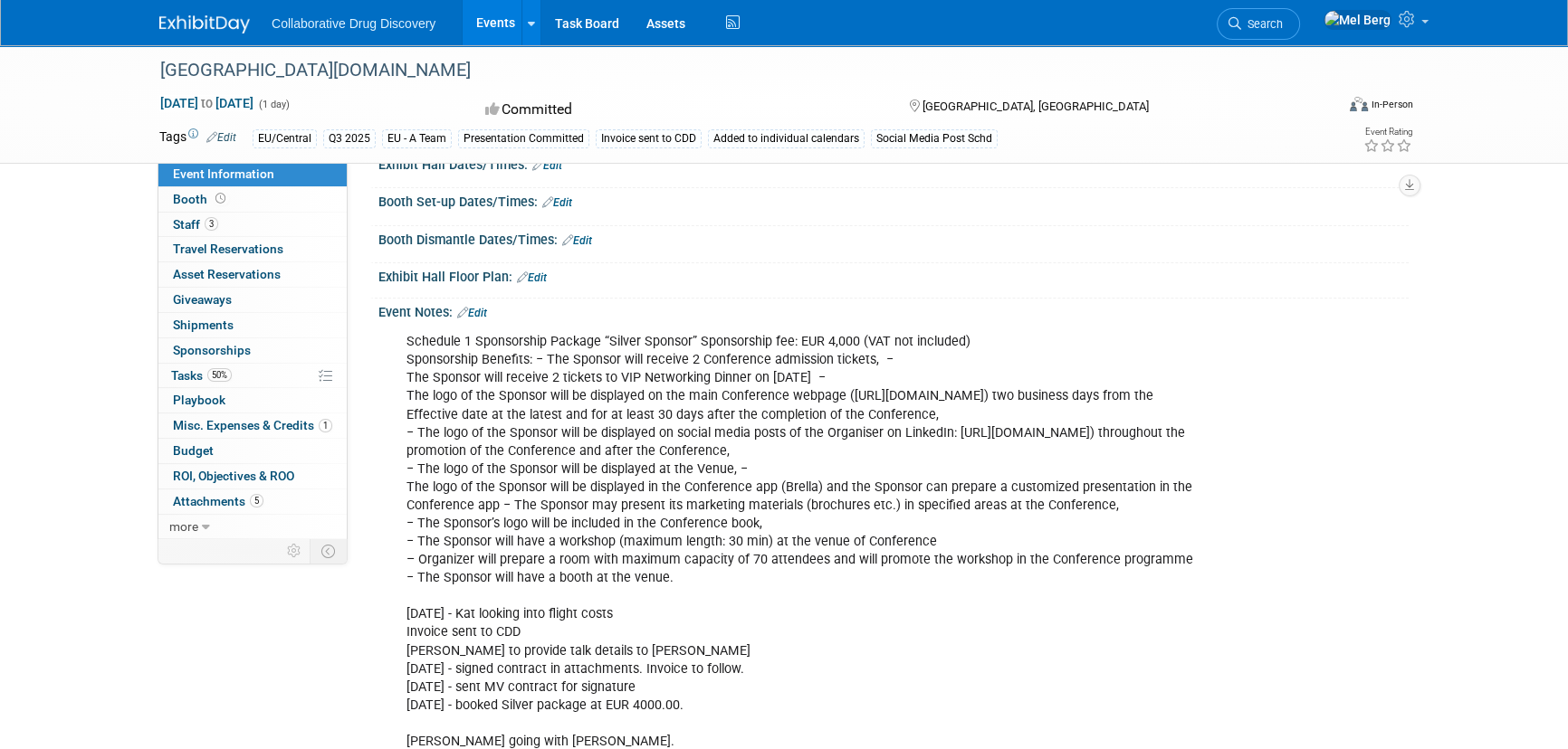
scroll to position [576, 0]
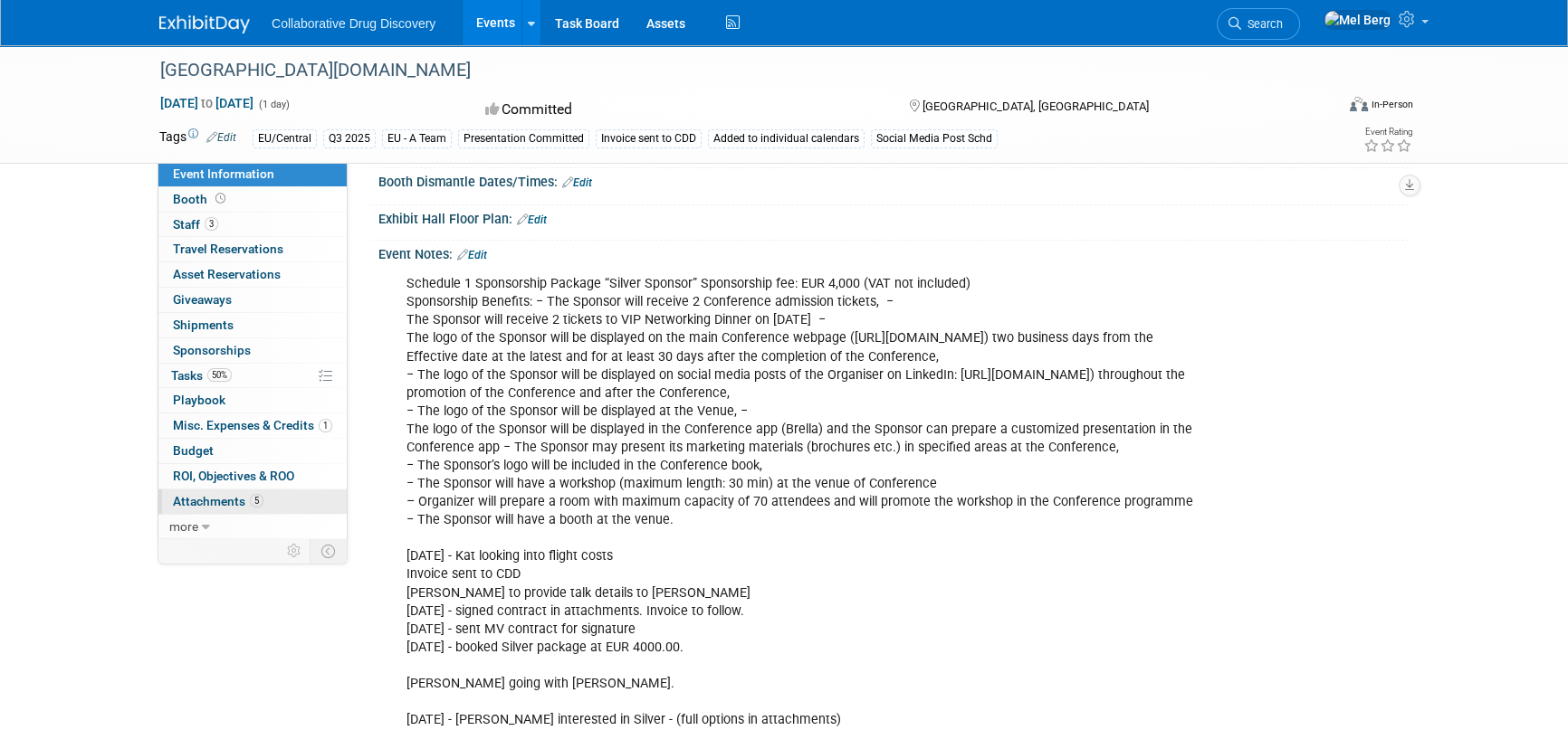
click at [241, 505] on span "Attachments 5" at bounding box center [217, 501] width 91 height 15
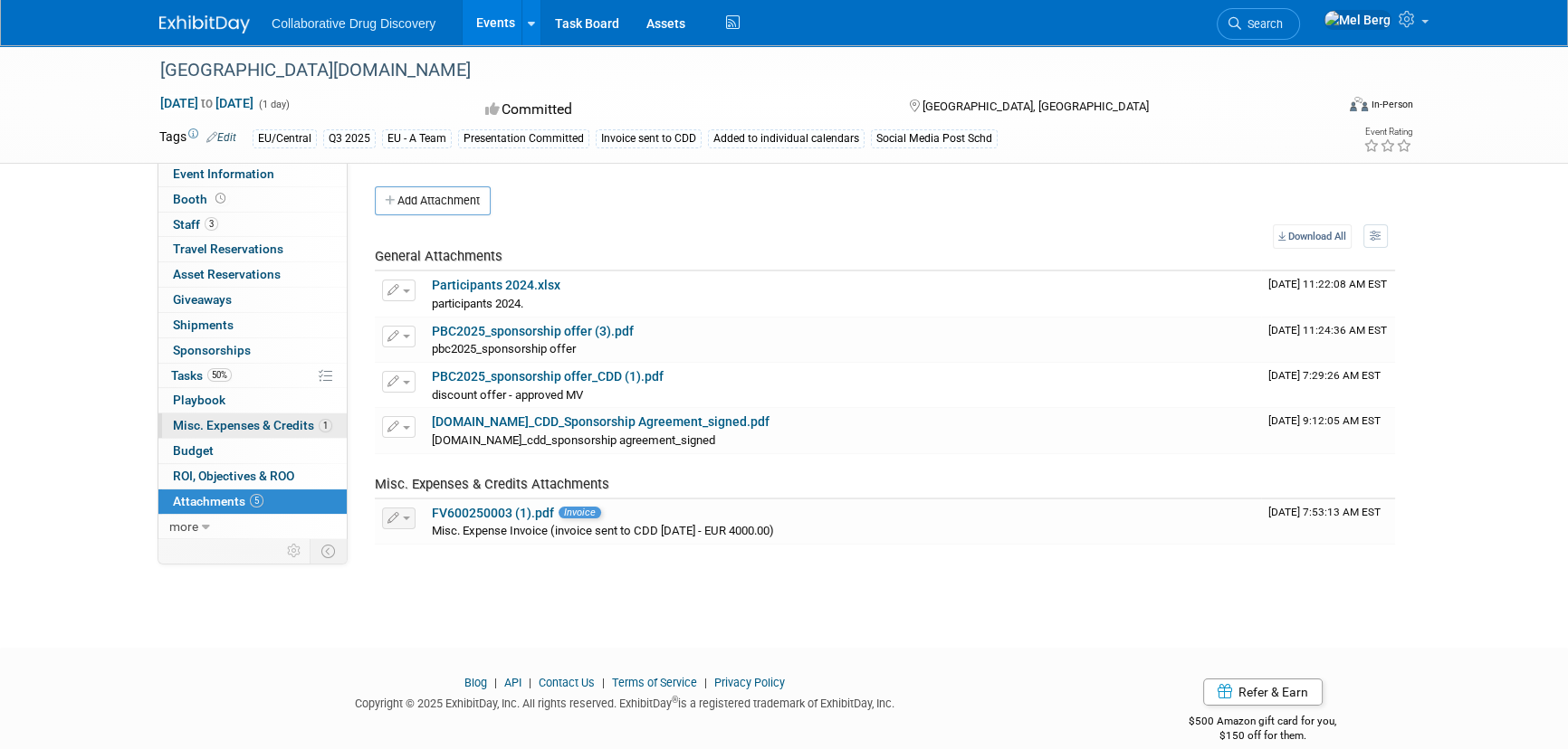
click at [260, 434] on link "1 Misc. Expenses & Credits 1" at bounding box center [253, 425] width 189 height 24
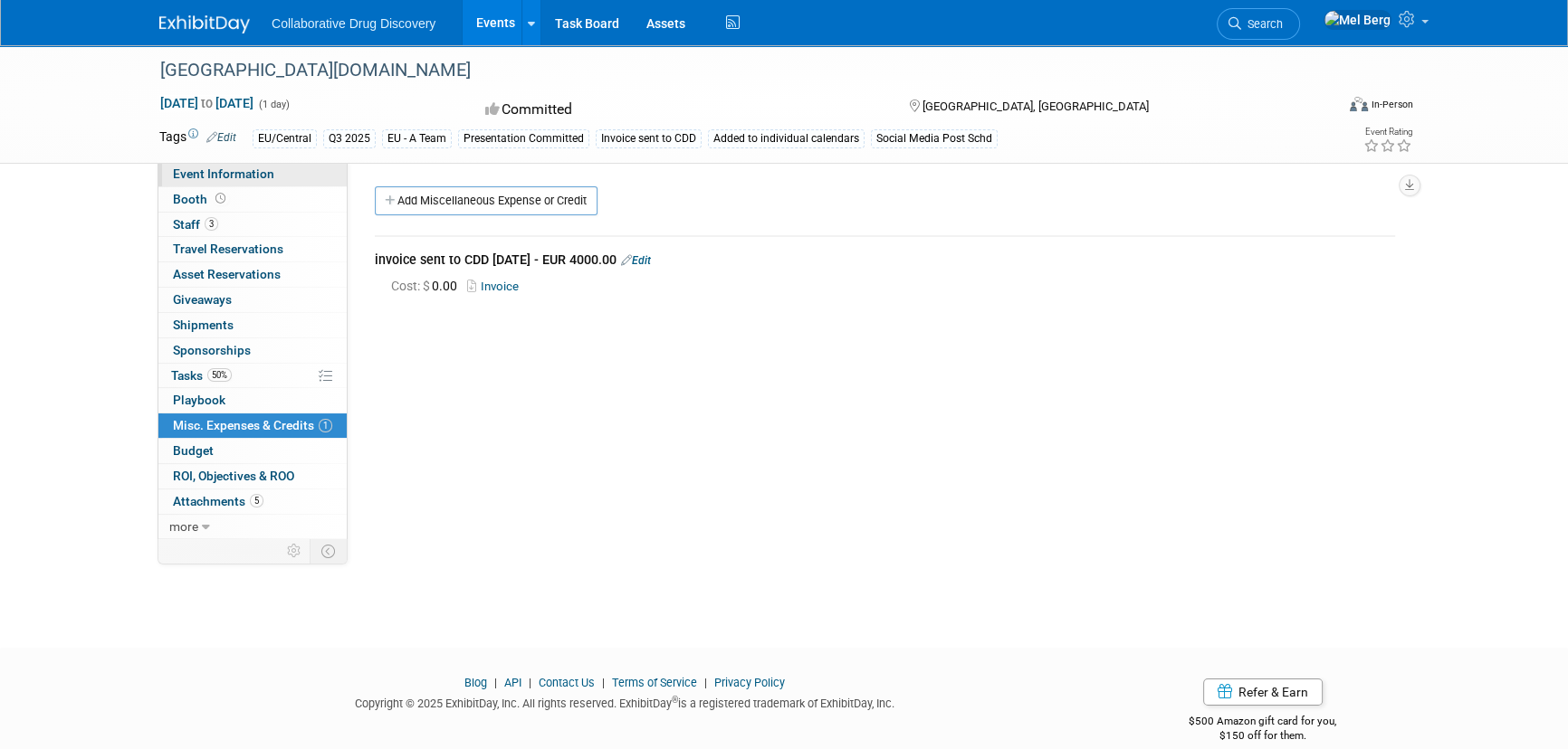
click at [238, 173] on span "Event Information" at bounding box center [223, 173] width 102 height 15
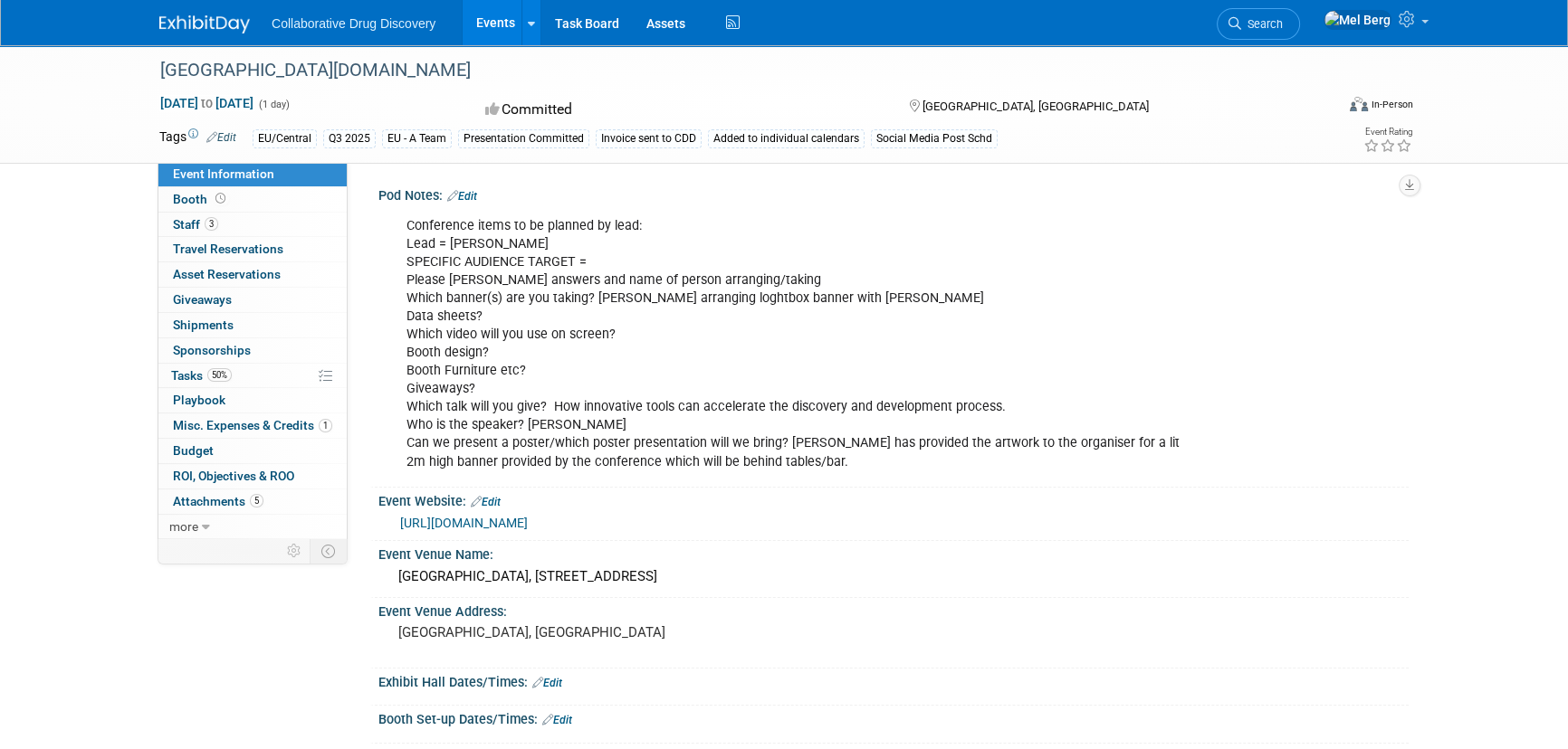
click at [518, 523] on link "[URL][DOMAIN_NAME]" at bounding box center [464, 523] width 128 height 15
